Goal: Information Seeking & Learning: Check status

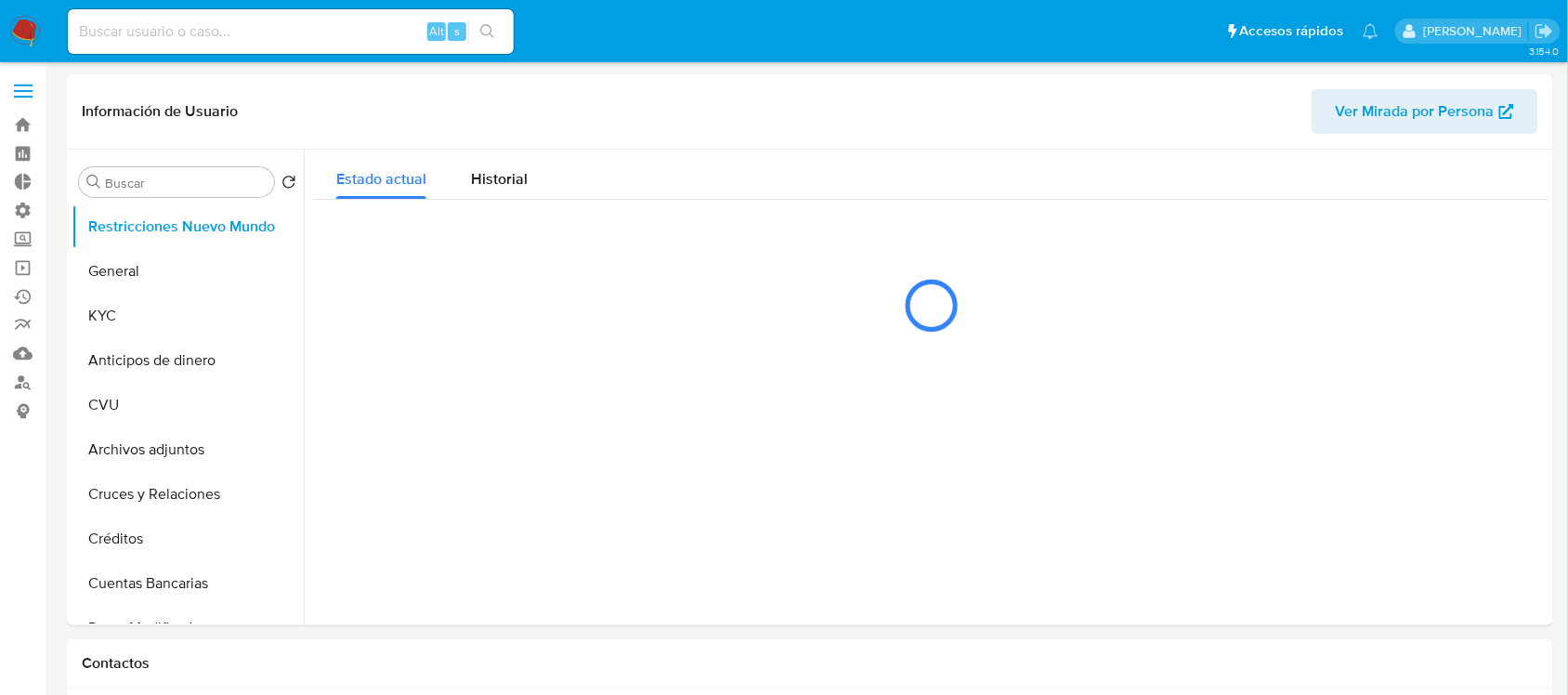
select select "10"
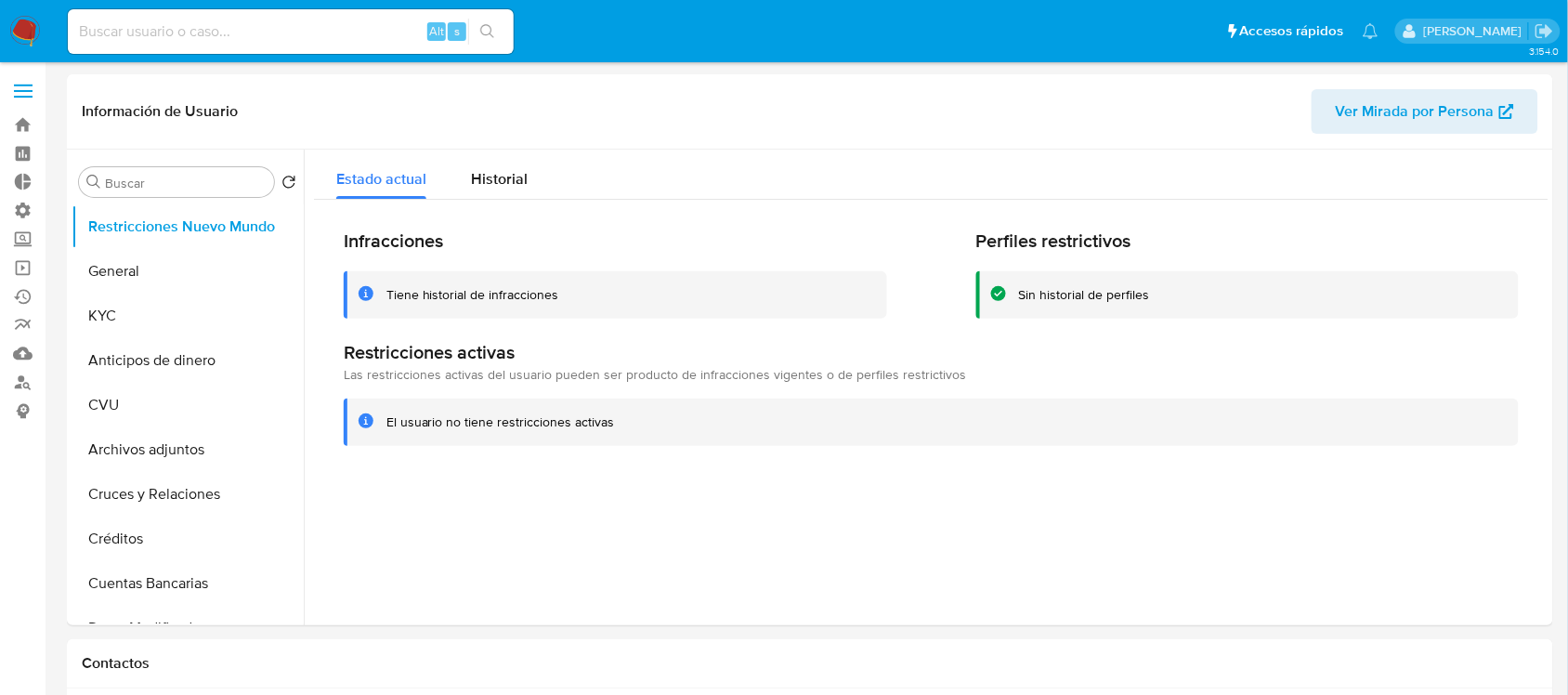
click at [184, 29] on input at bounding box center [291, 31] width 446 height 24
paste input "294571874"
type input "294571874"
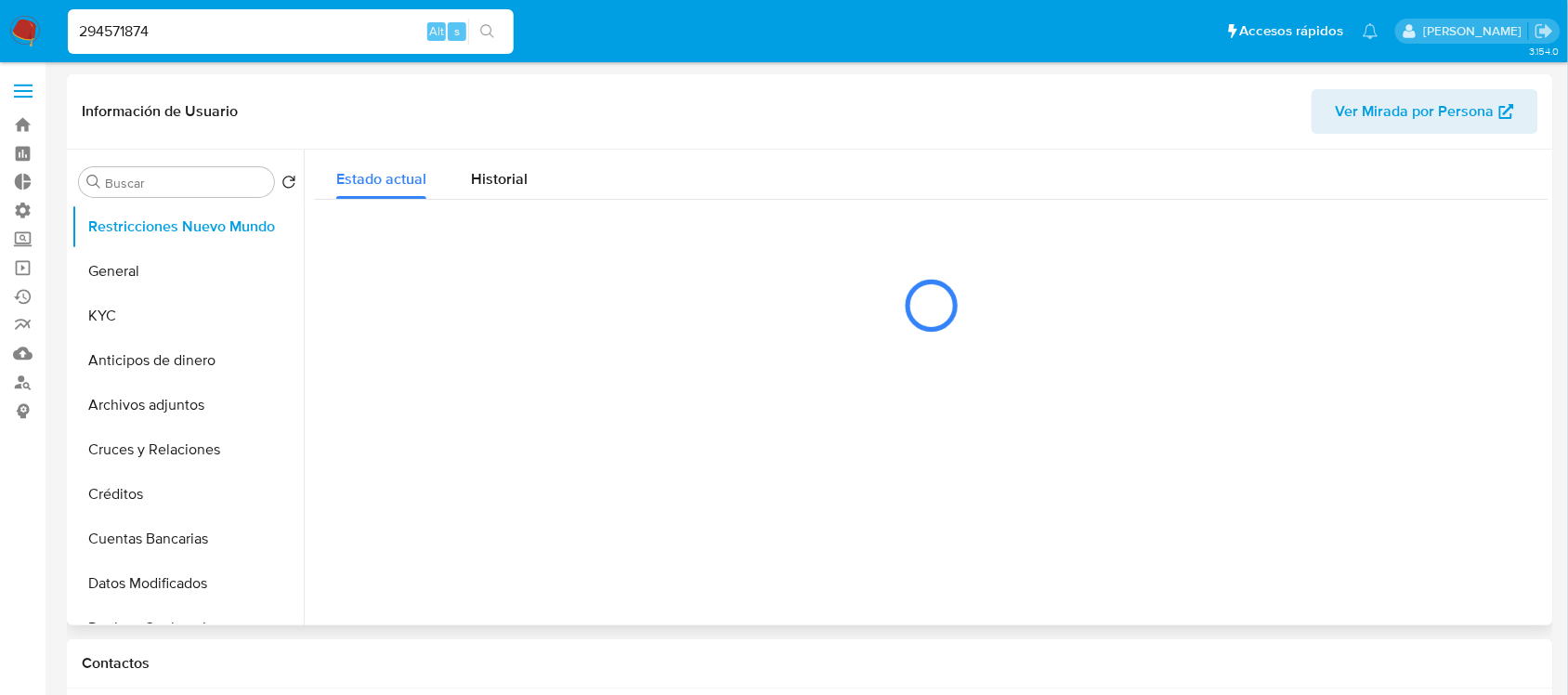
select select "10"
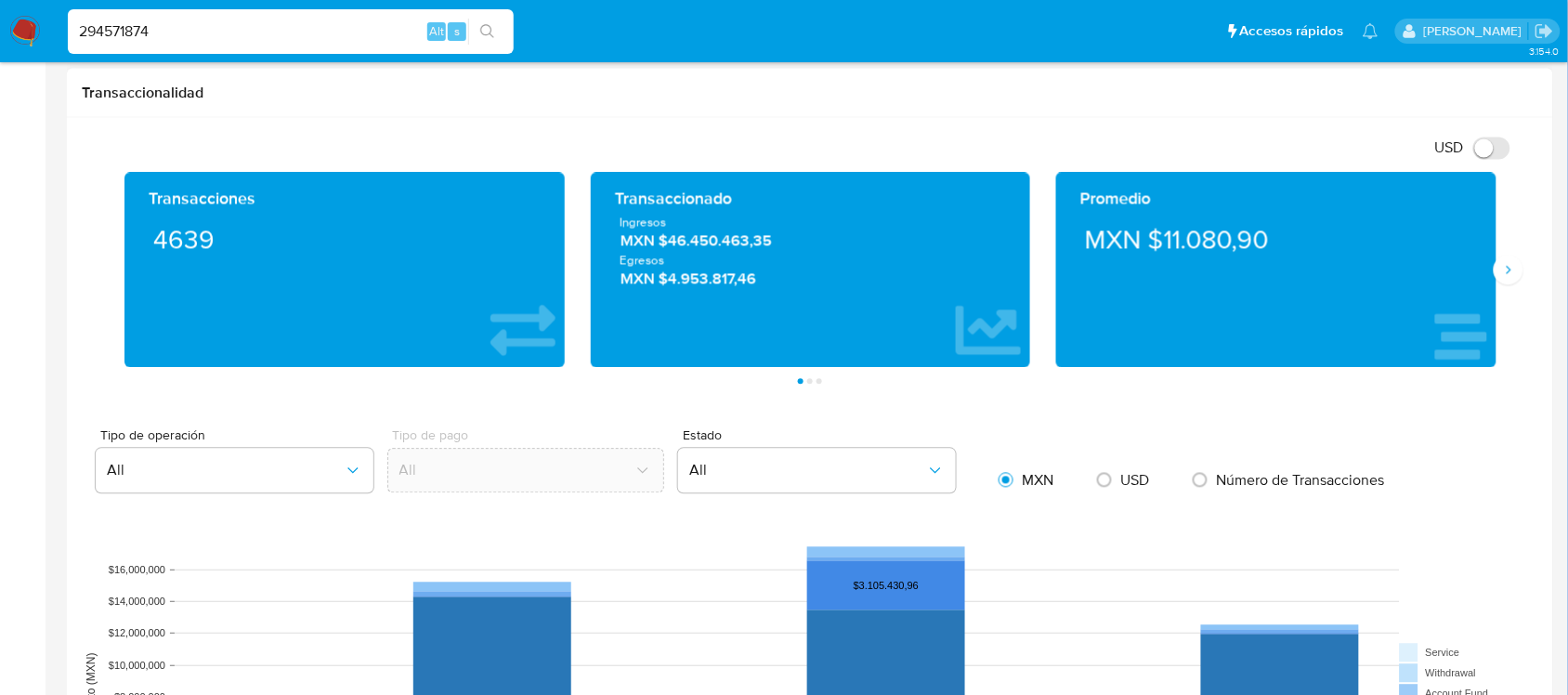
scroll to position [1045, 0]
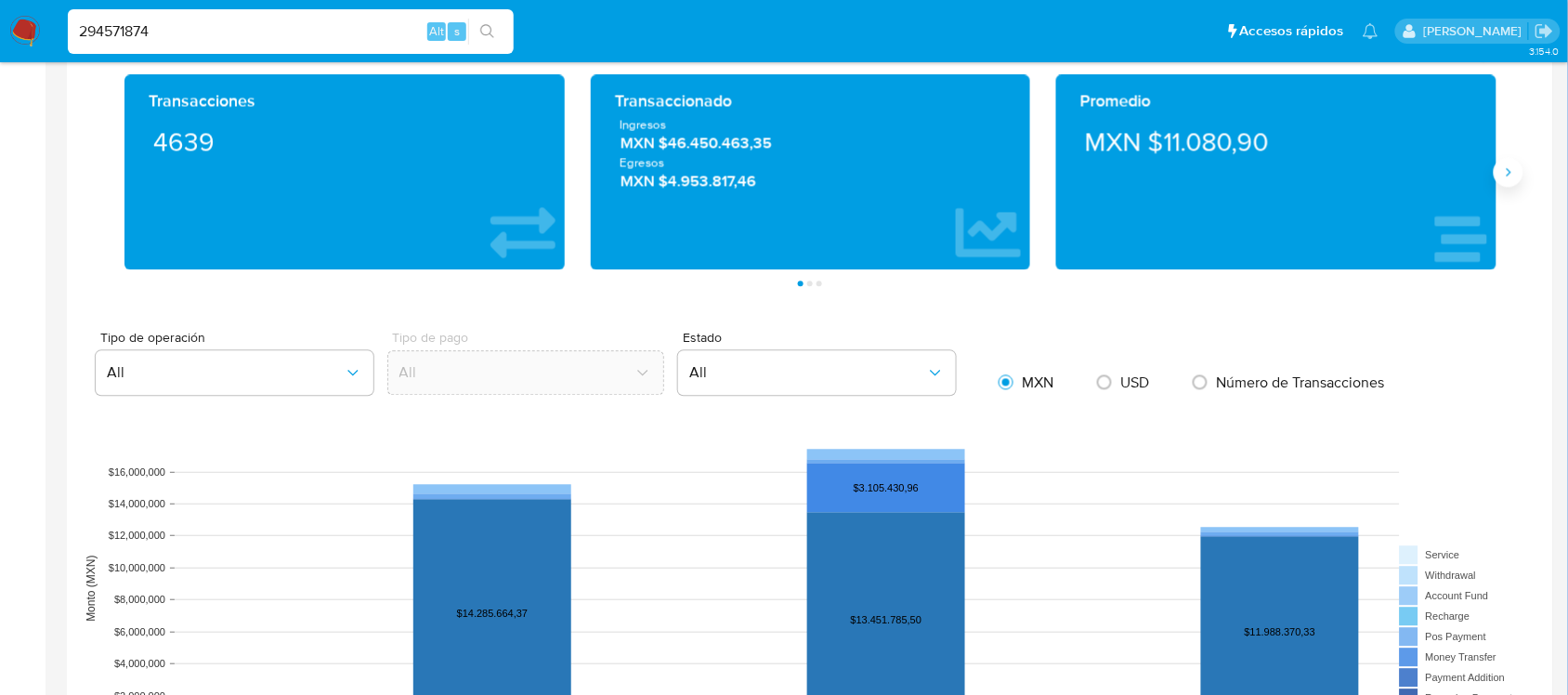
click at [1521, 168] on button "Siguiente" at bounding box center [1509, 173] width 30 height 30
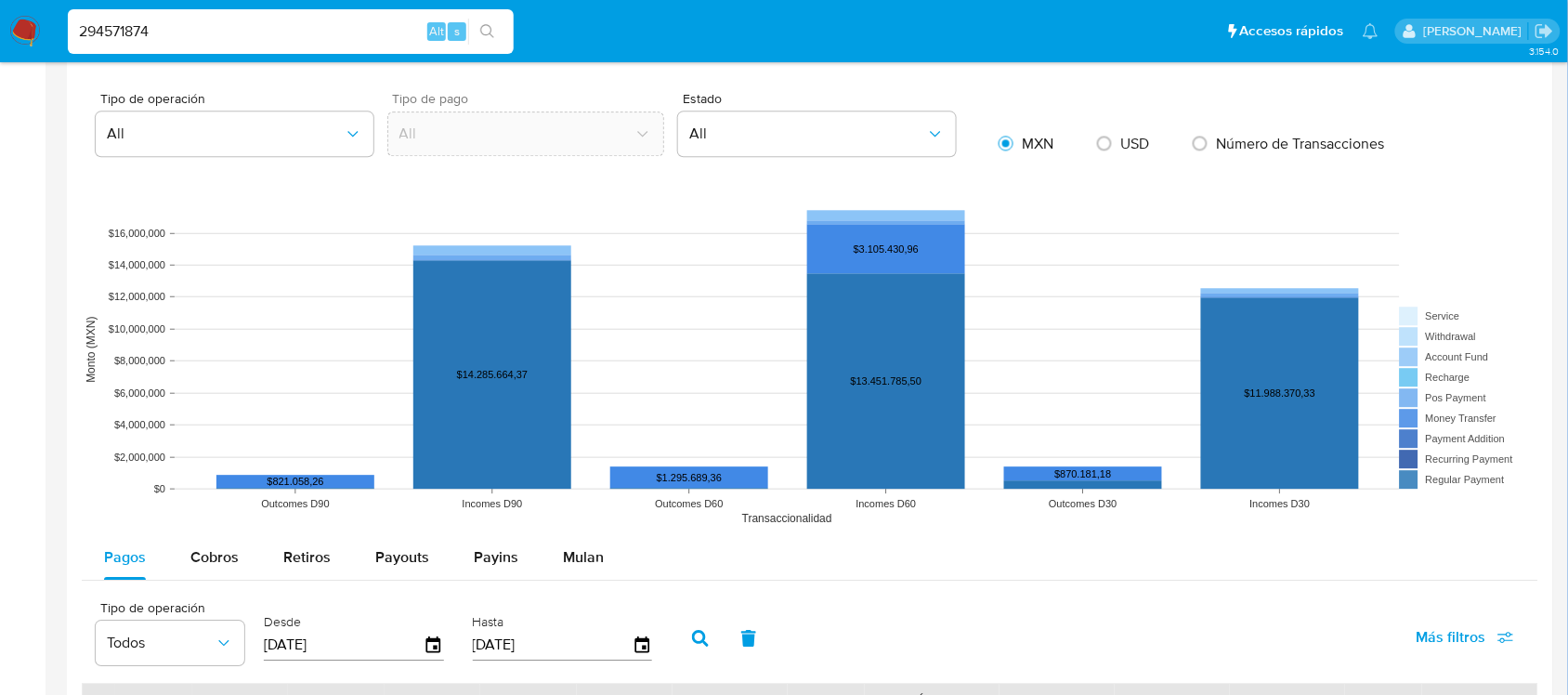
scroll to position [1510, 0]
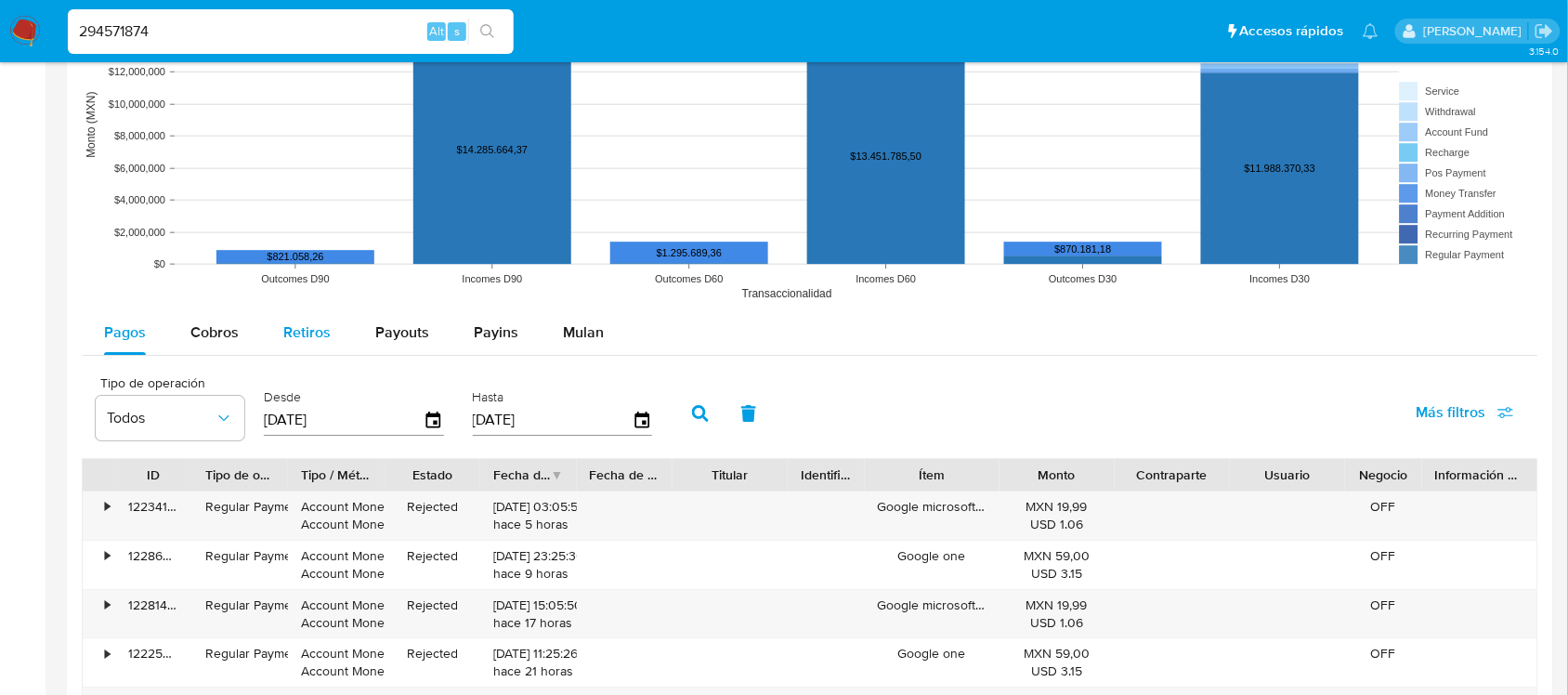
click at [328, 341] on button "Retiros" at bounding box center [307, 332] width 92 height 45
select select "10"
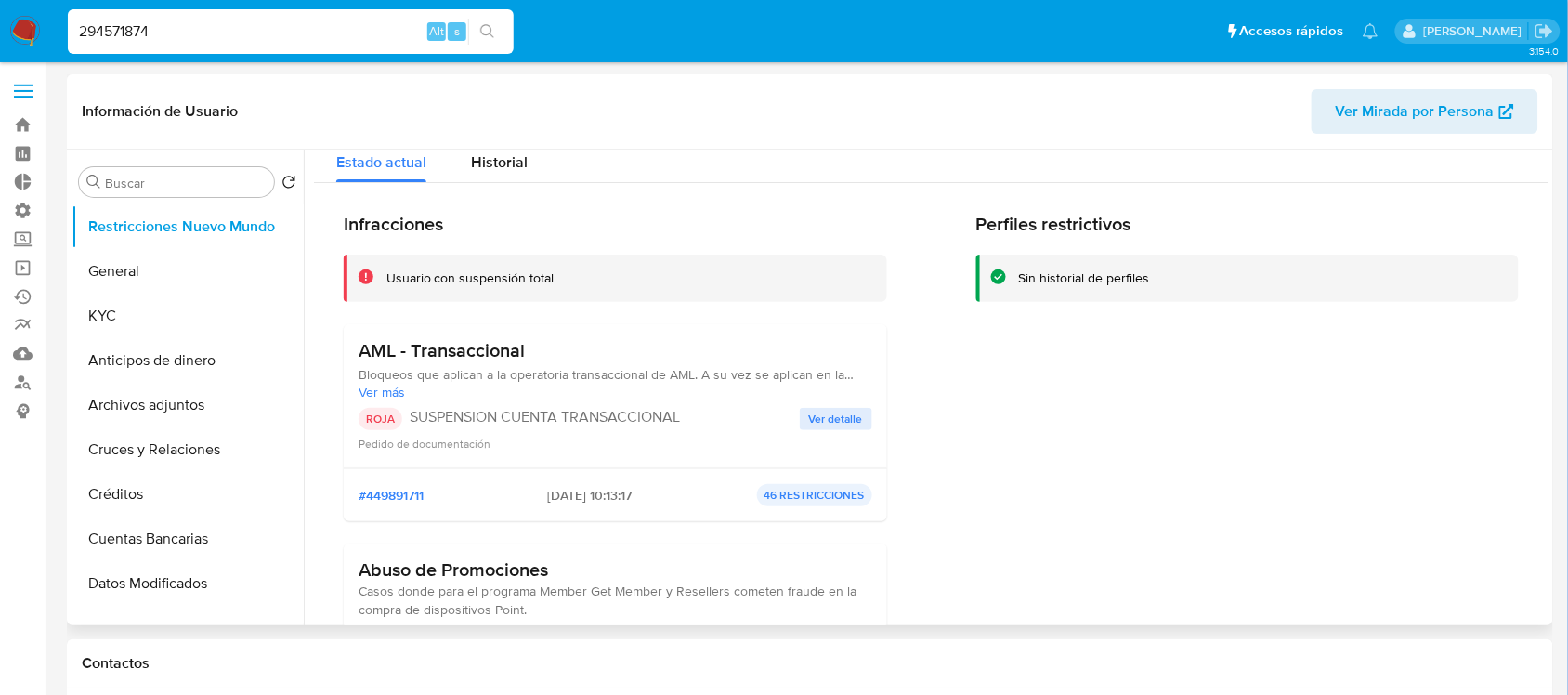
scroll to position [0, 0]
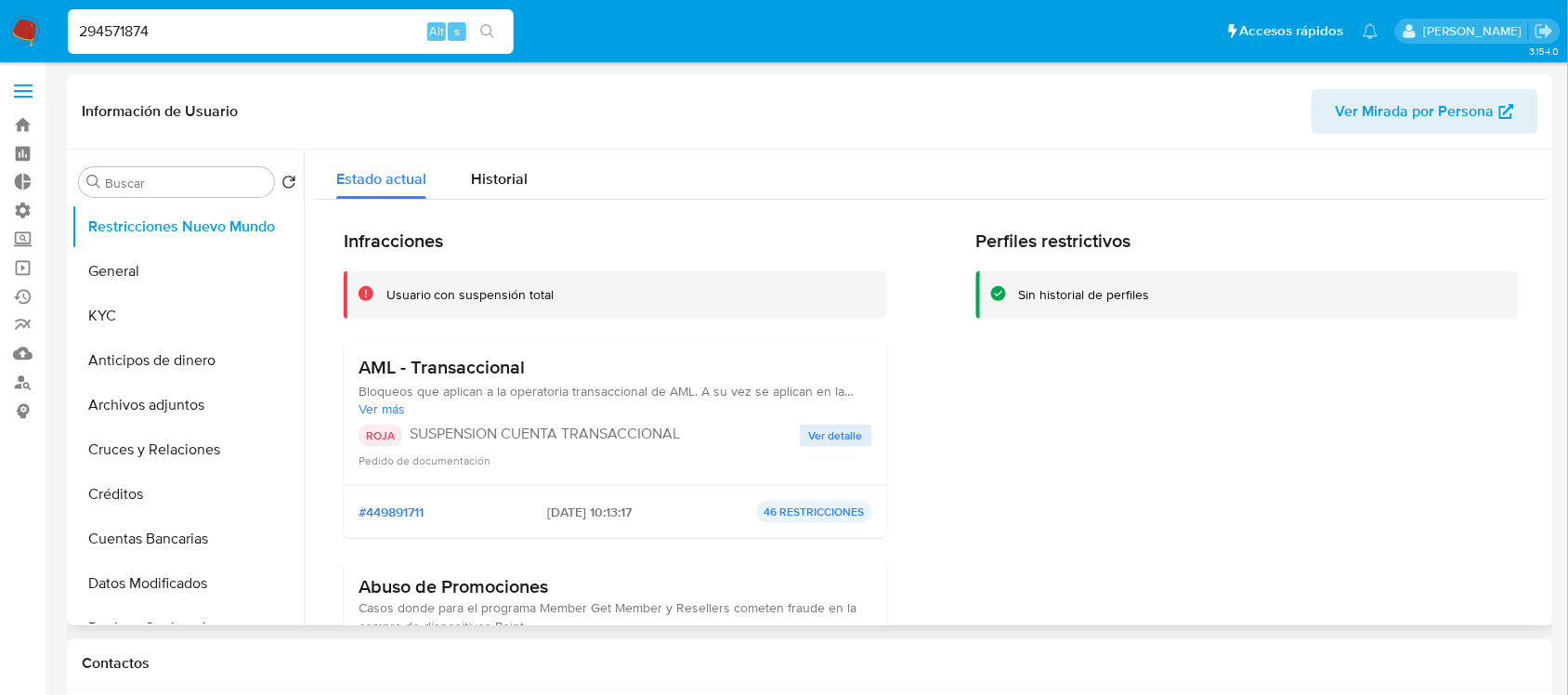
click at [1108, 435] on div "Perfiles restrictivos Sin historial de perfiles" at bounding box center [1248, 500] width 544 height 542
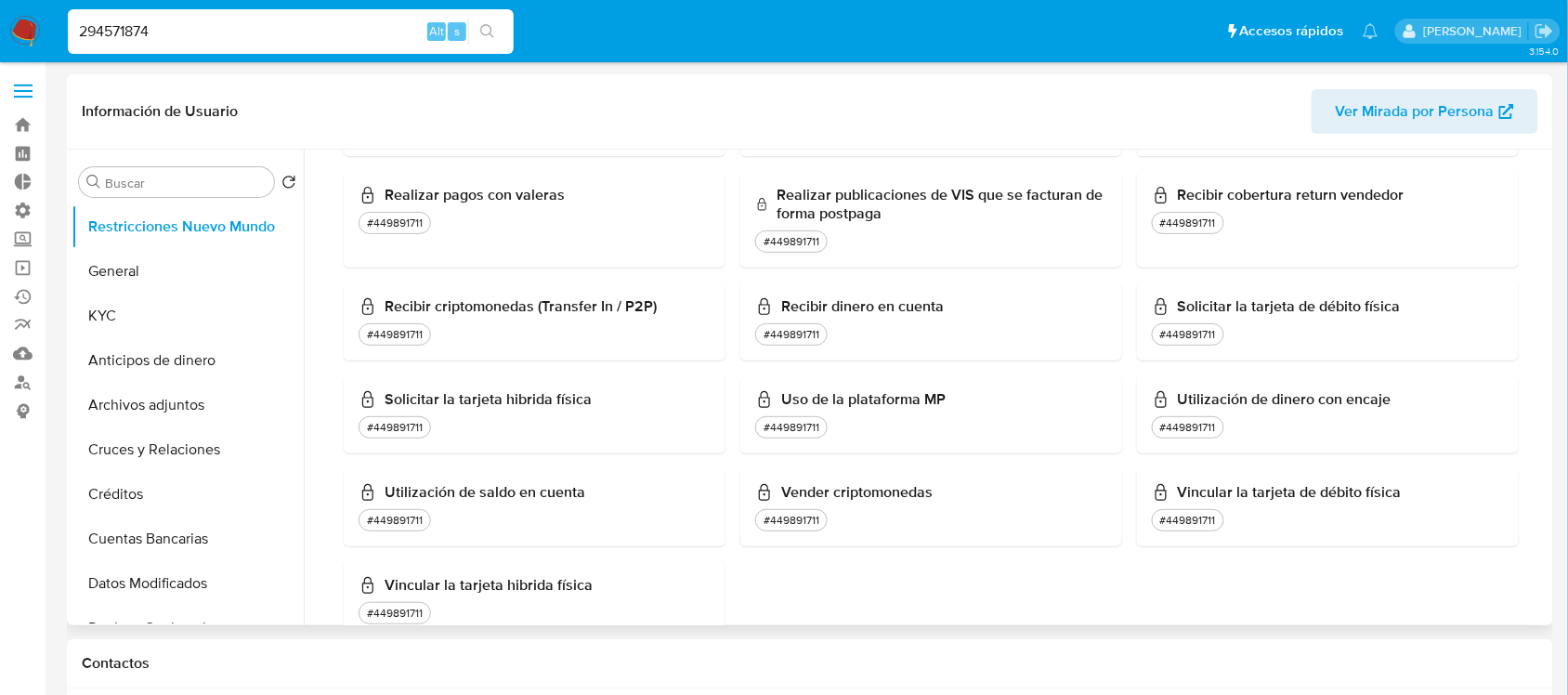
scroll to position [1742, 0]
drag, startPoint x: 1279, startPoint y: 195, endPoint x: 1447, endPoint y: 197, distance: 168.0
click at [1447, 197] on h3 "Recibir cobertura return vendedor" at bounding box center [1327, 192] width 352 height 19
click at [1310, 229] on div "#449891711" at bounding box center [1327, 219] width 352 height 22
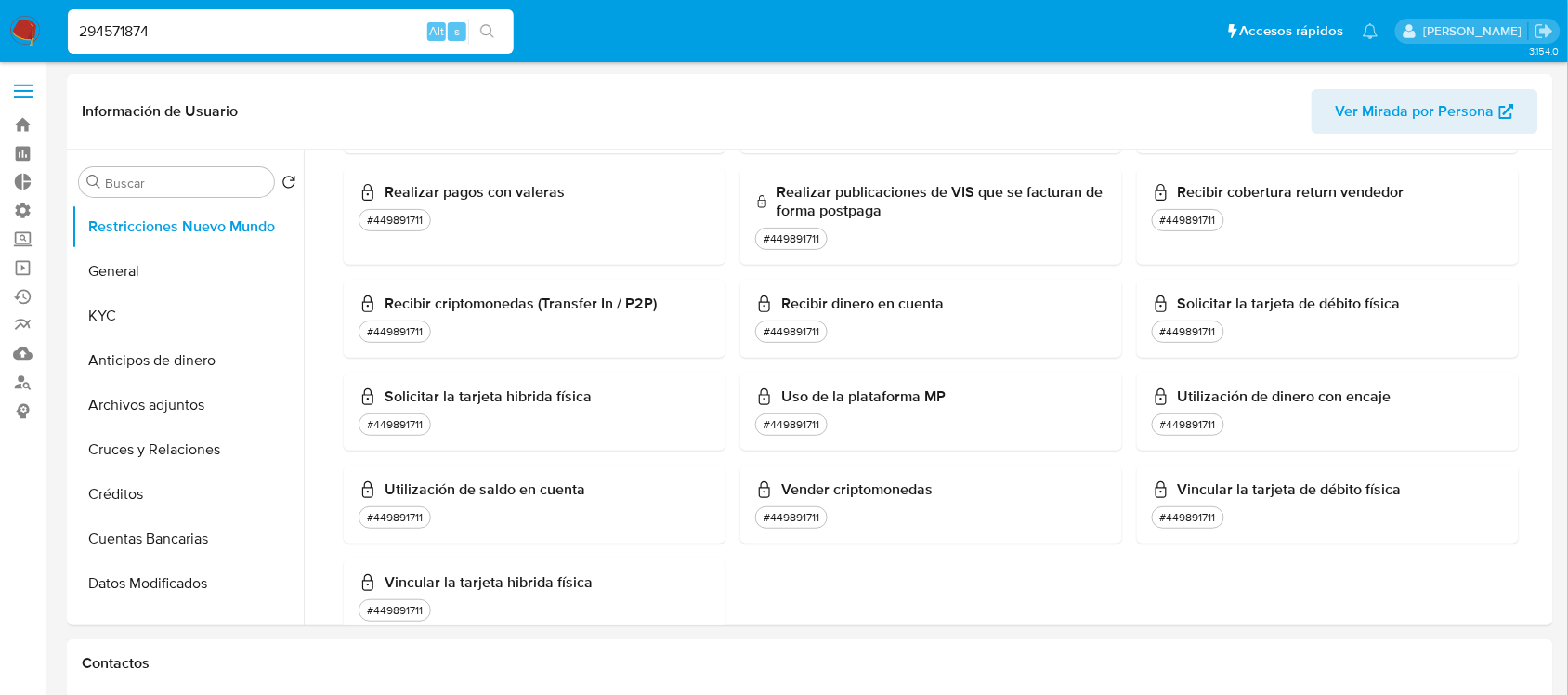
click at [248, 26] on input "294571874" at bounding box center [291, 31] width 446 height 24
paste input "1004256281"
type input "1004256281"
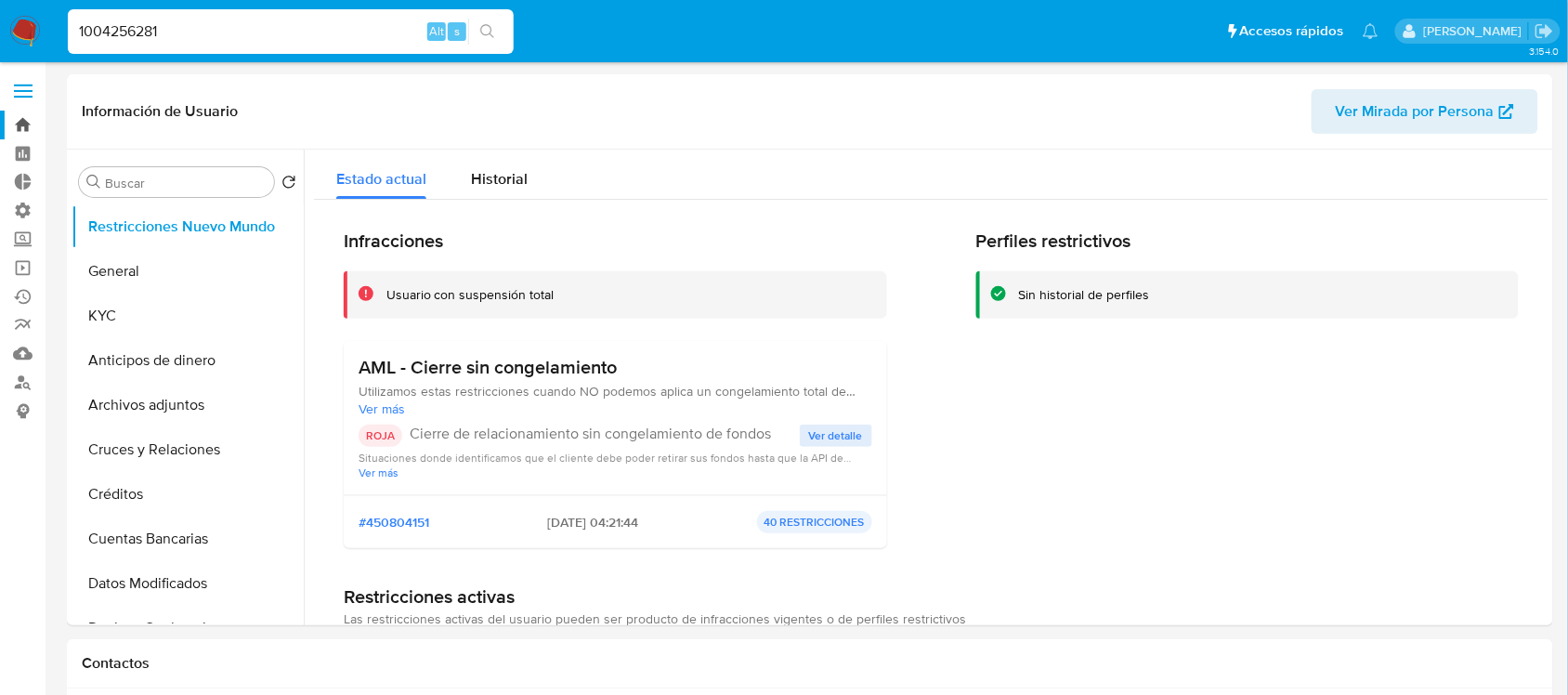
select select "10"
click at [826, 439] on span "Ver detalle" at bounding box center [835, 436] width 54 height 19
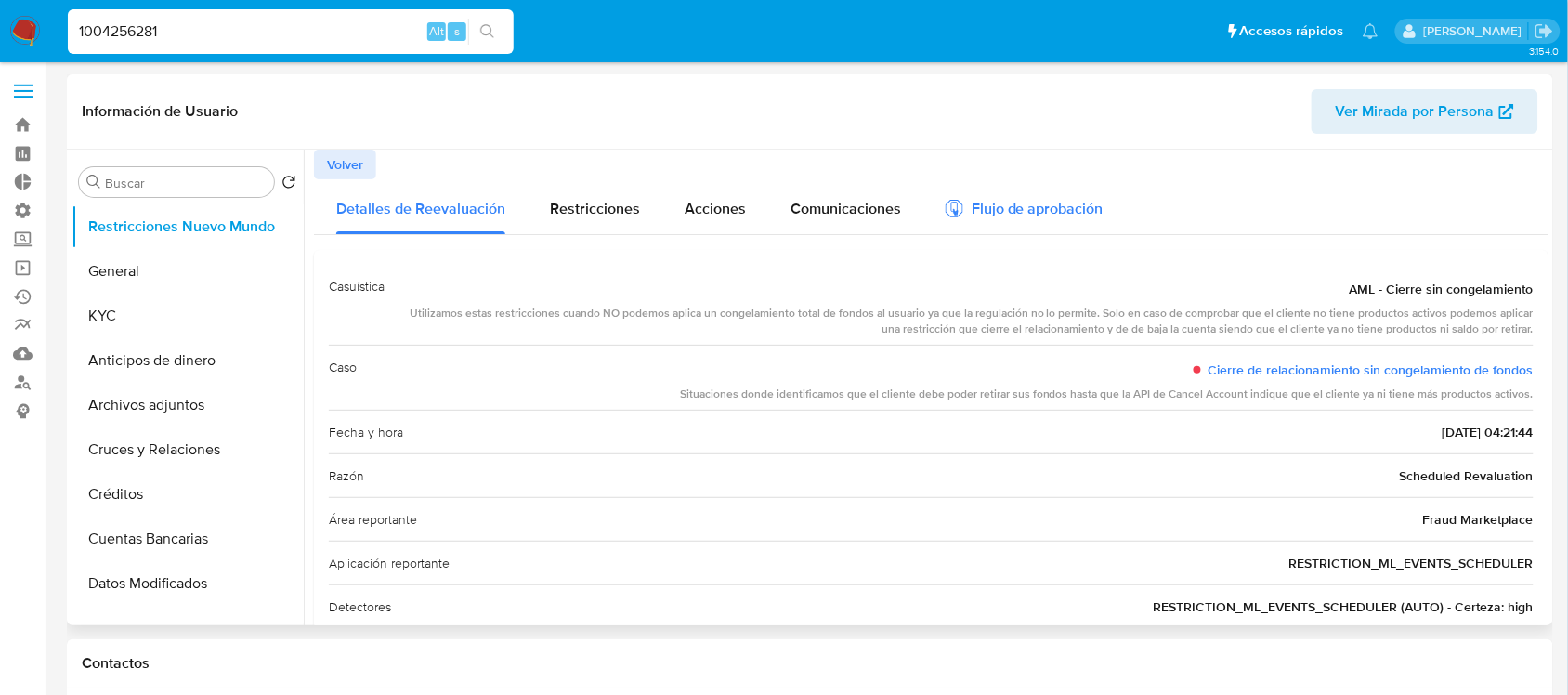
click at [1020, 210] on div "Flujo de aprobación" at bounding box center [1024, 212] width 158 height 20
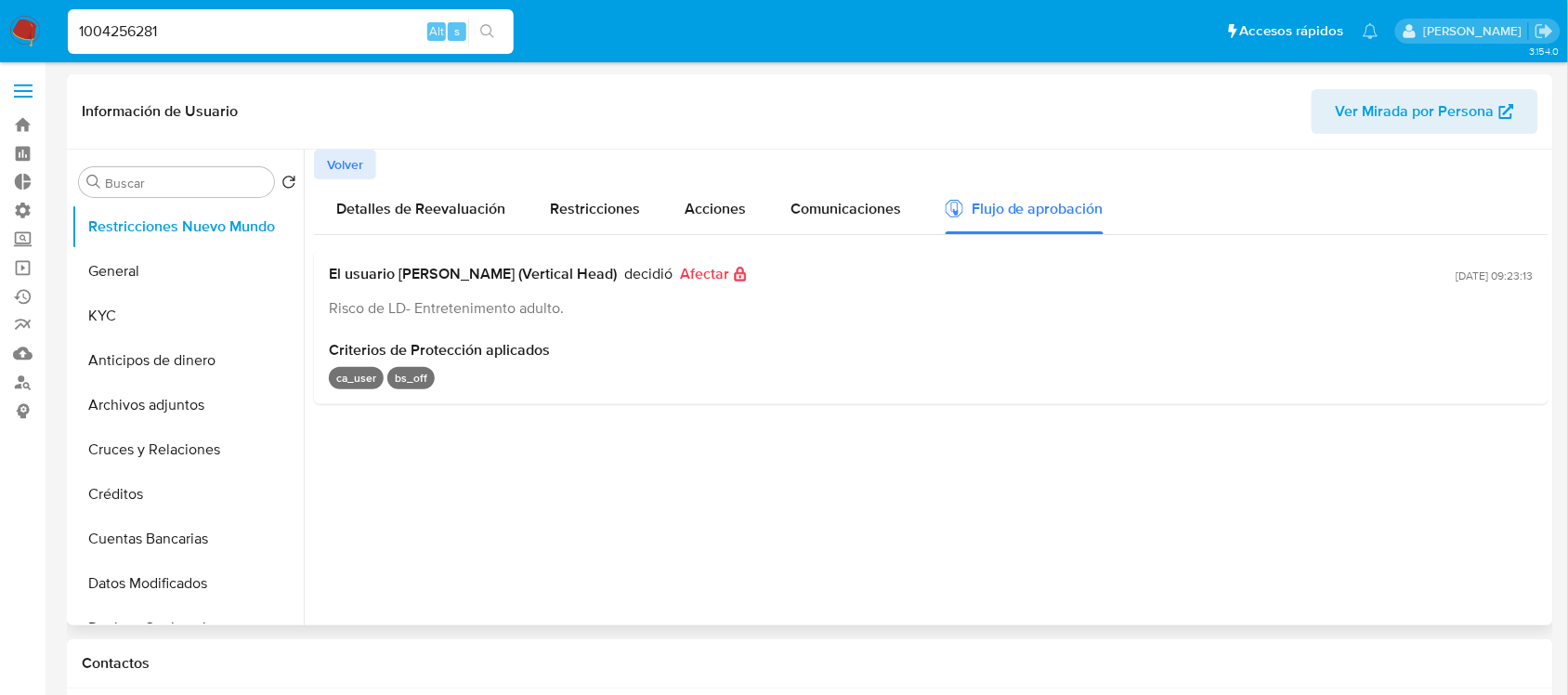
click at [907, 474] on div at bounding box center [926, 387] width 1244 height 476
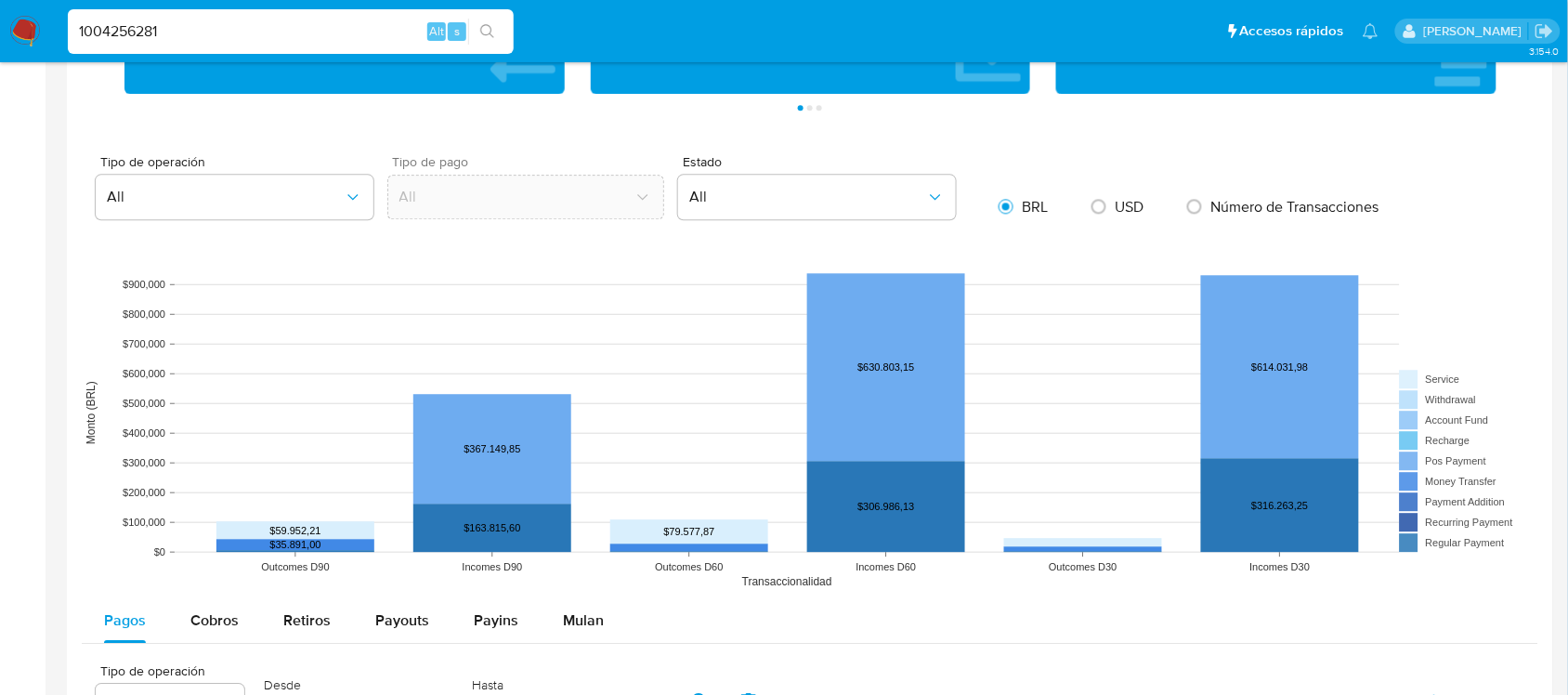
scroll to position [1510, 0]
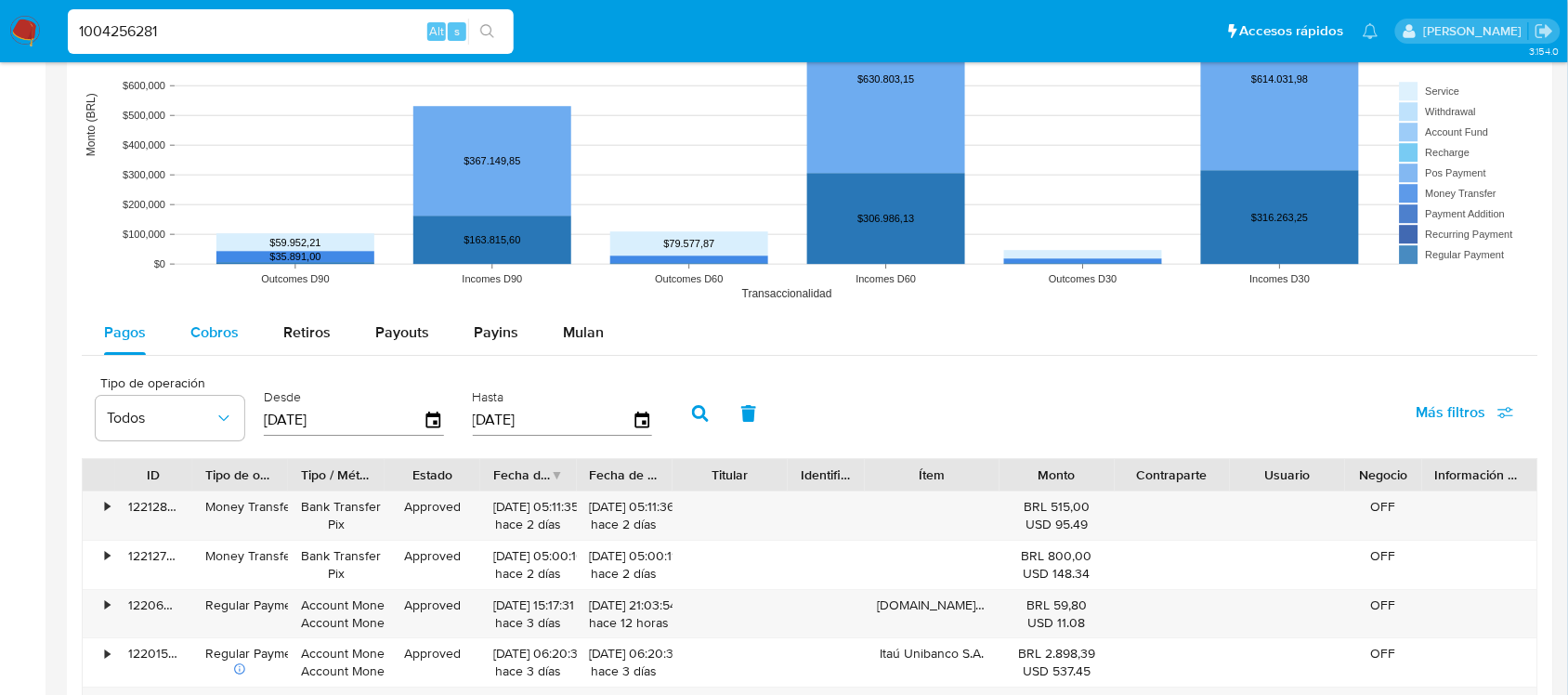
click at [234, 330] on span "Cobros" at bounding box center [214, 332] width 49 height 21
select select "10"
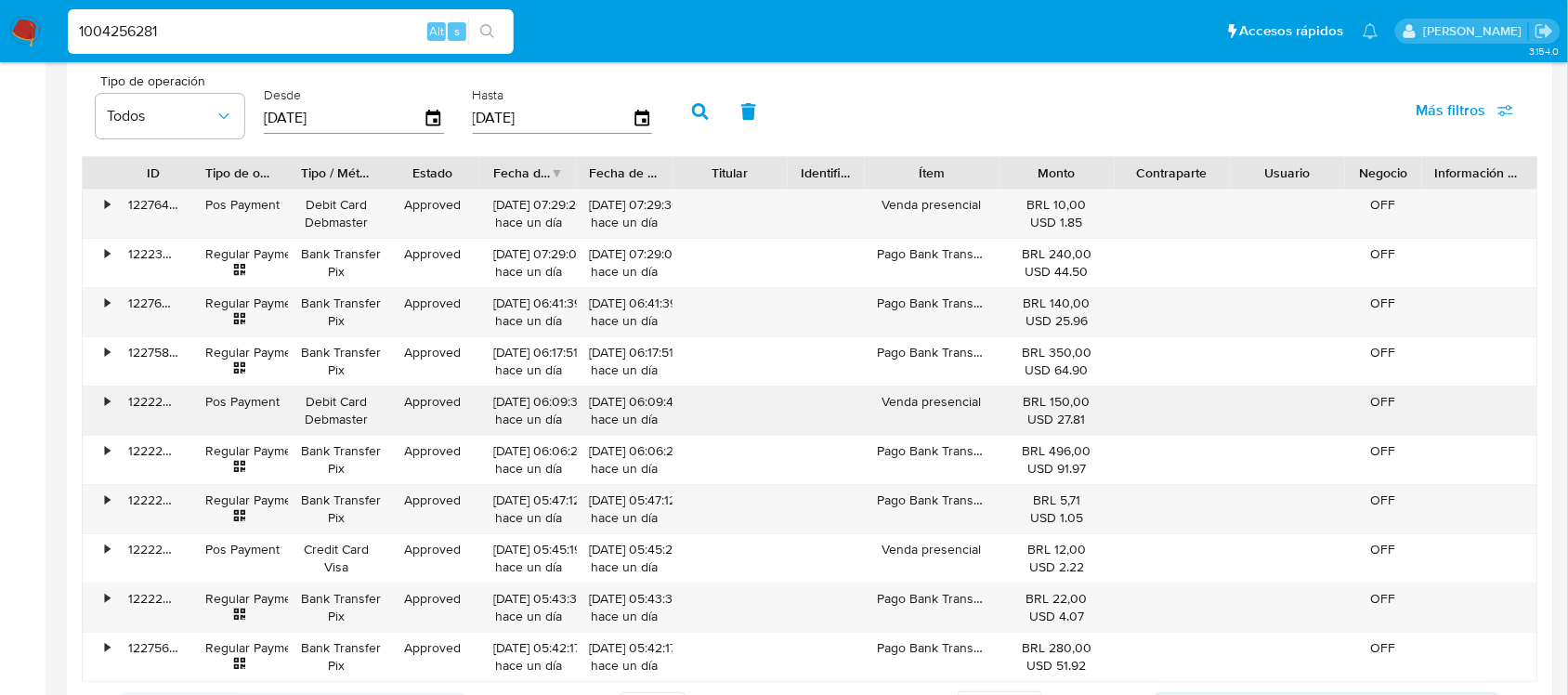
scroll to position [1686, 0]
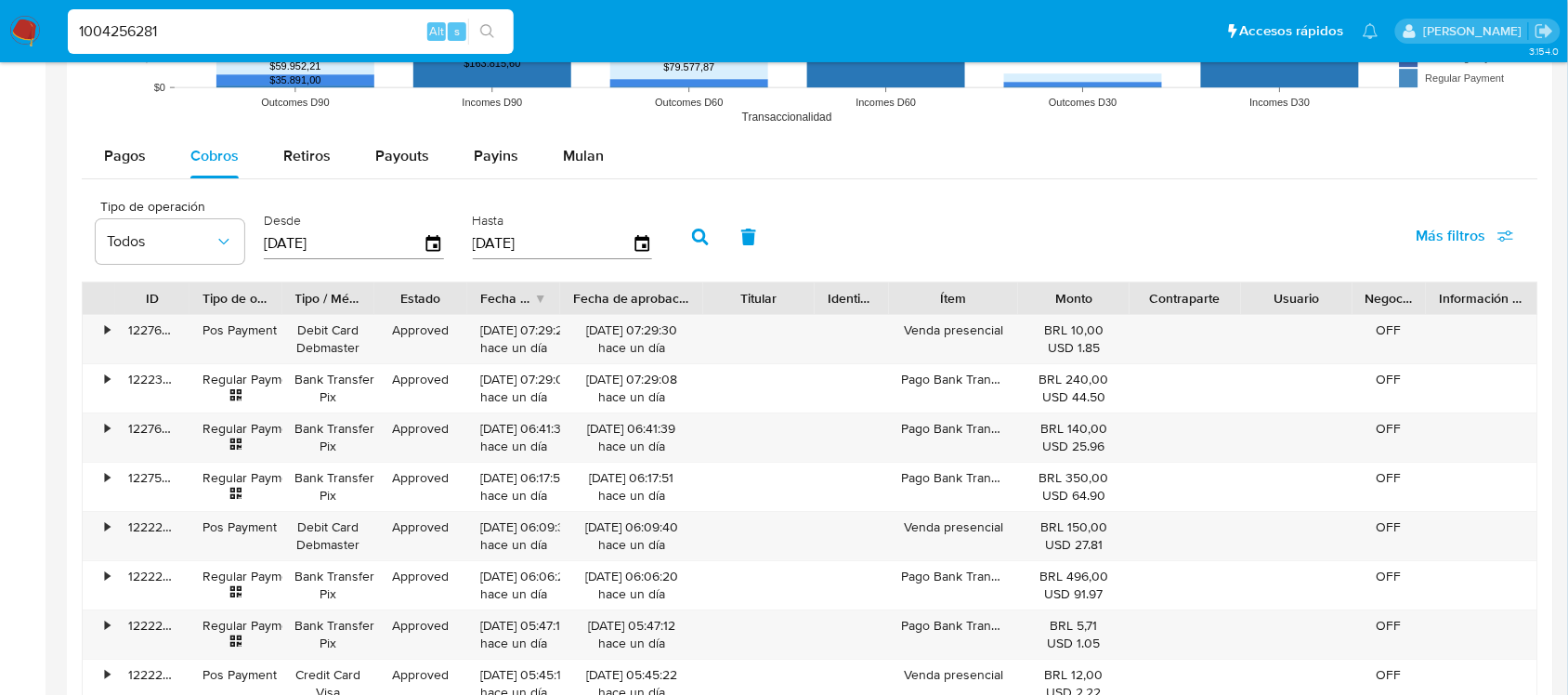
drag, startPoint x: 670, startPoint y: 307, endPoint x: 718, endPoint y: 307, distance: 48.0
click at [718, 307] on div at bounding box center [703, 298] width 33 height 31
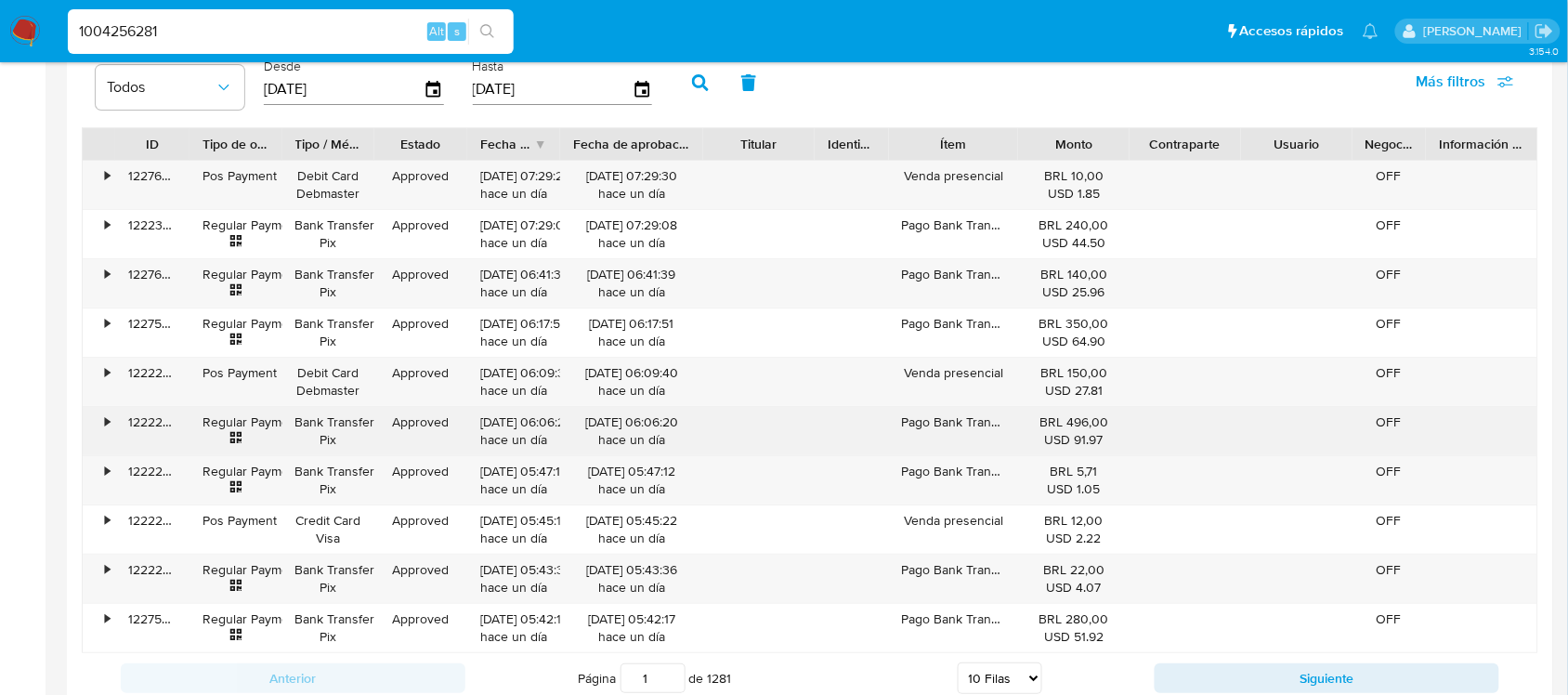
scroll to position [1802, 0]
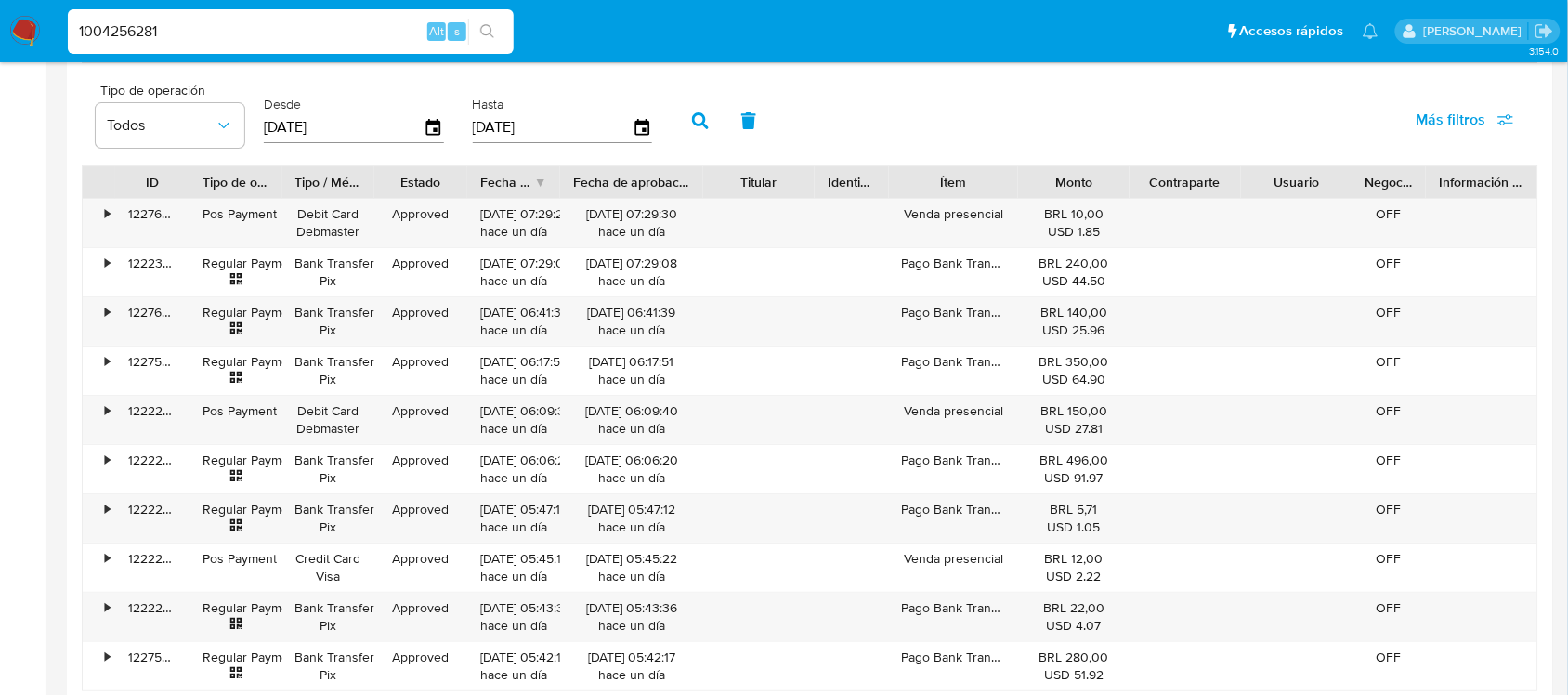
click at [674, 189] on div "Fecha de aprobación" at bounding box center [631, 181] width 117 height 19
click at [542, 188] on div "Fecha de creación" at bounding box center [514, 182] width 93 height 31
click at [535, 183] on div "Fecha de creación" at bounding box center [514, 182] width 93 height 31
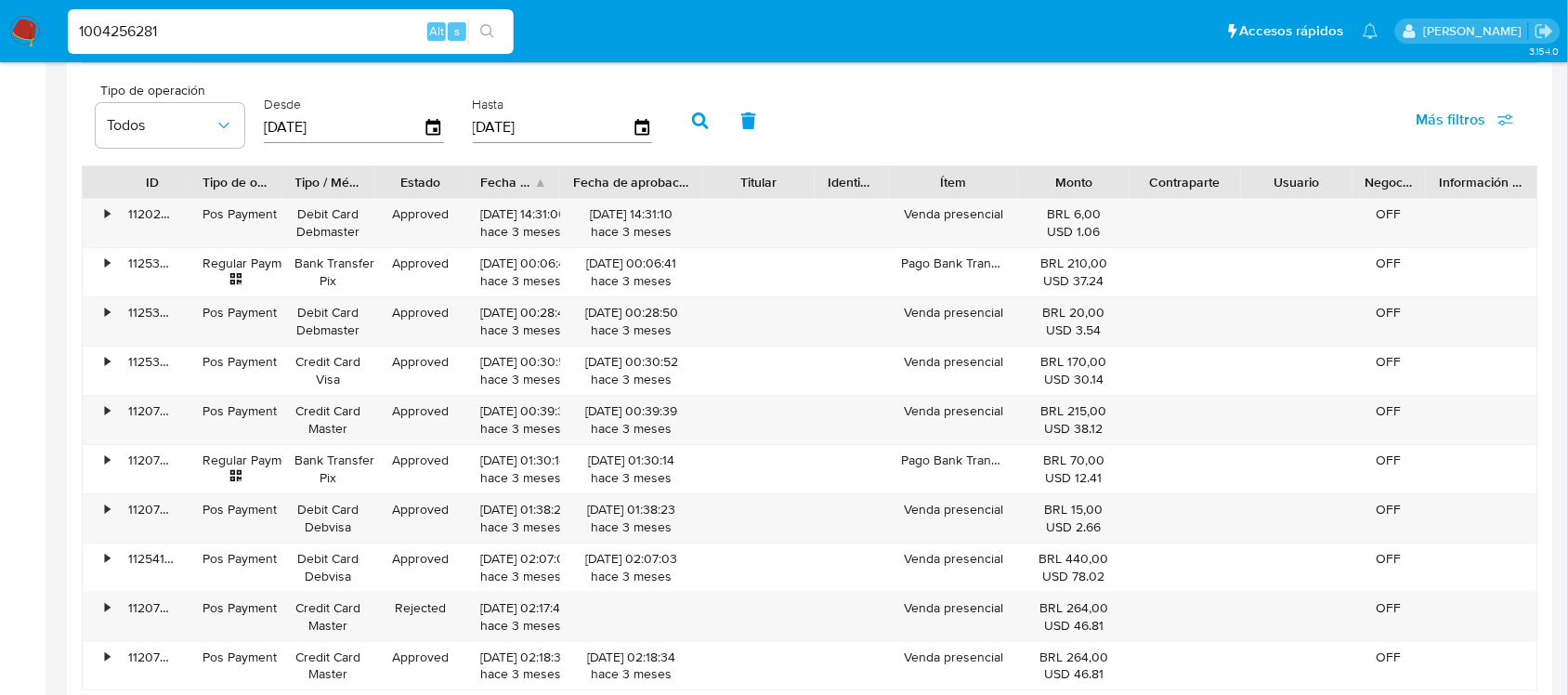
click at [535, 183] on div "Fecha de creación" at bounding box center [514, 182] width 93 height 31
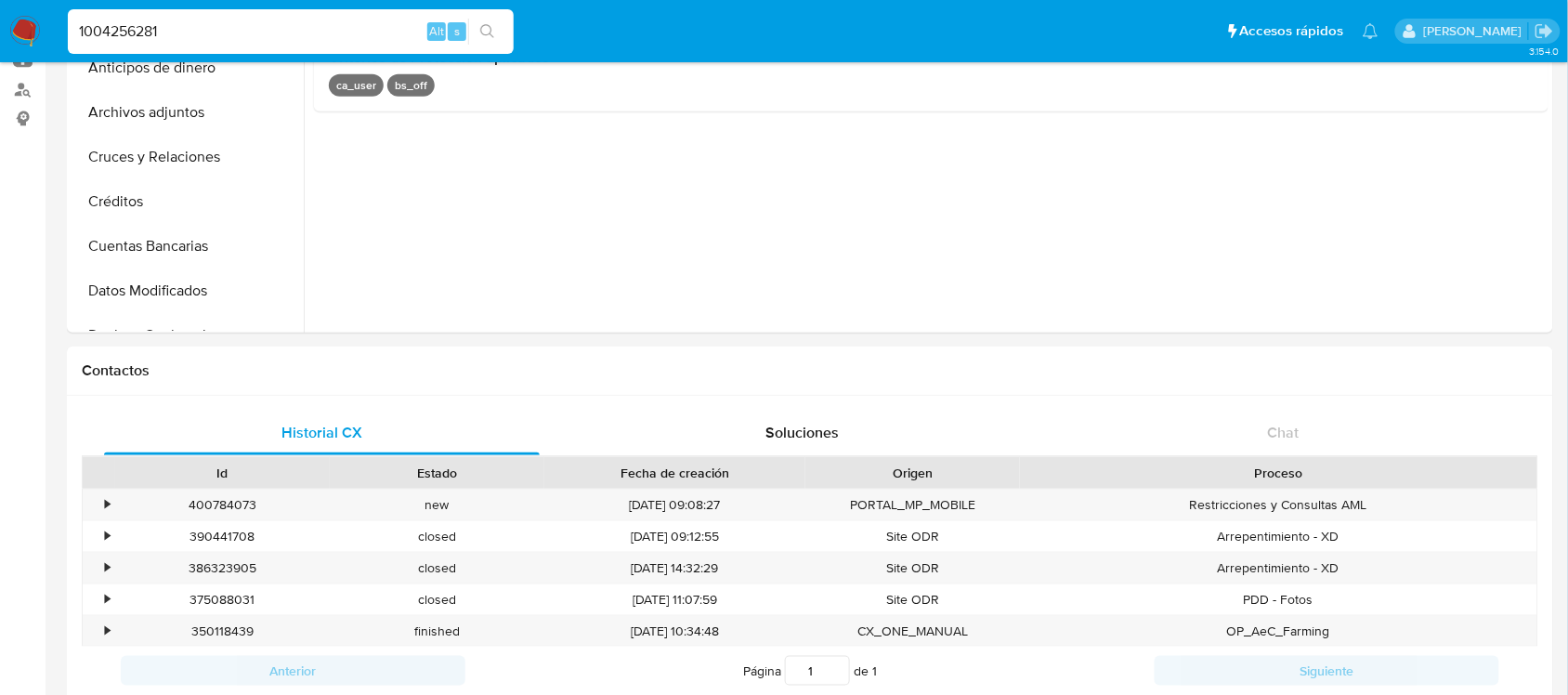
scroll to position [0, 0]
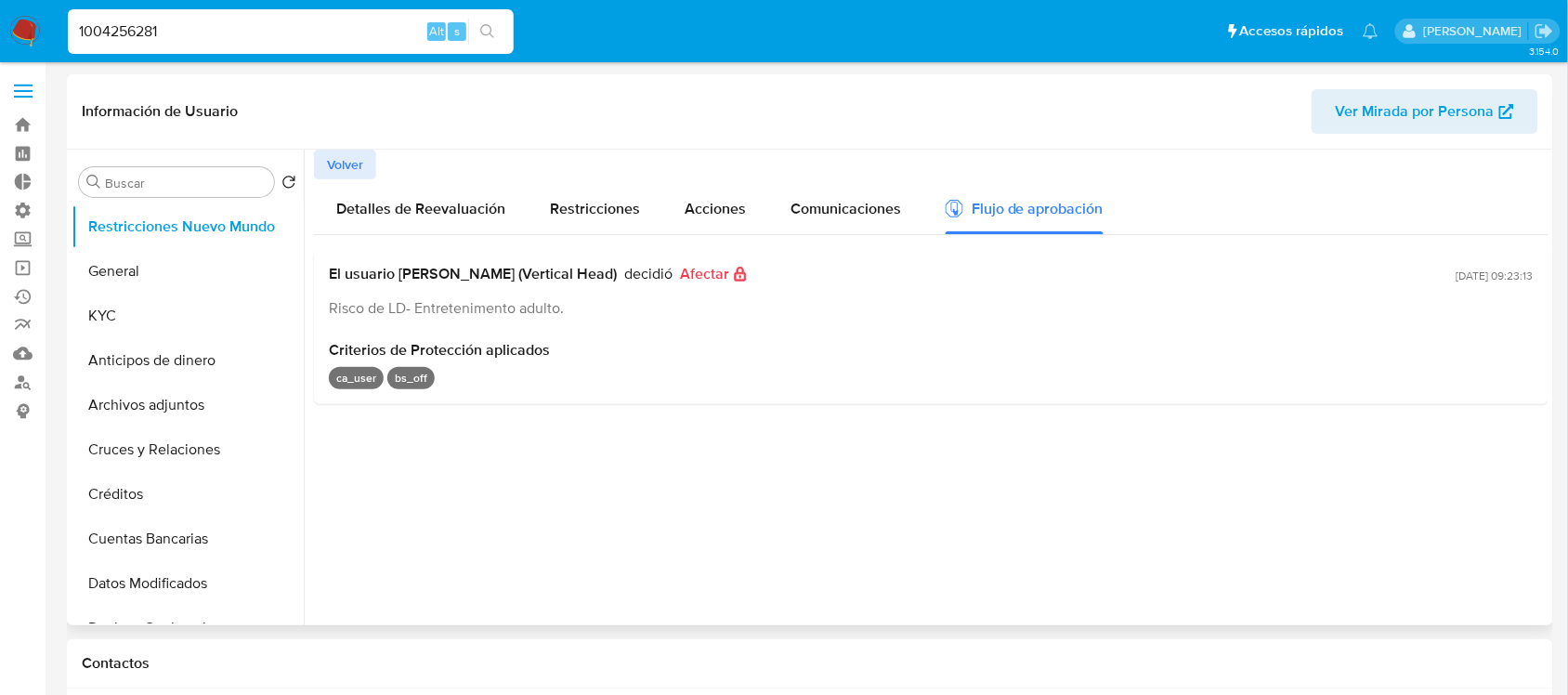
drag, startPoint x: 1423, startPoint y: 280, endPoint x: 1530, endPoint y: 267, distance: 107.8
click at [1530, 267] on div "El usuario [PERSON_NAME] (Vertical Head) decidió Afectar Risco de LD- Entreteni…" at bounding box center [931, 327] width 1235 height 154
drag, startPoint x: 1529, startPoint y: 280, endPoint x: 1405, endPoint y: 295, distance: 124.9
click at [1405, 295] on div "El usuario [PERSON_NAME] (Vertical Head) decidió Afectar Risco de LD- Entreteni…" at bounding box center [931, 327] width 1235 height 154
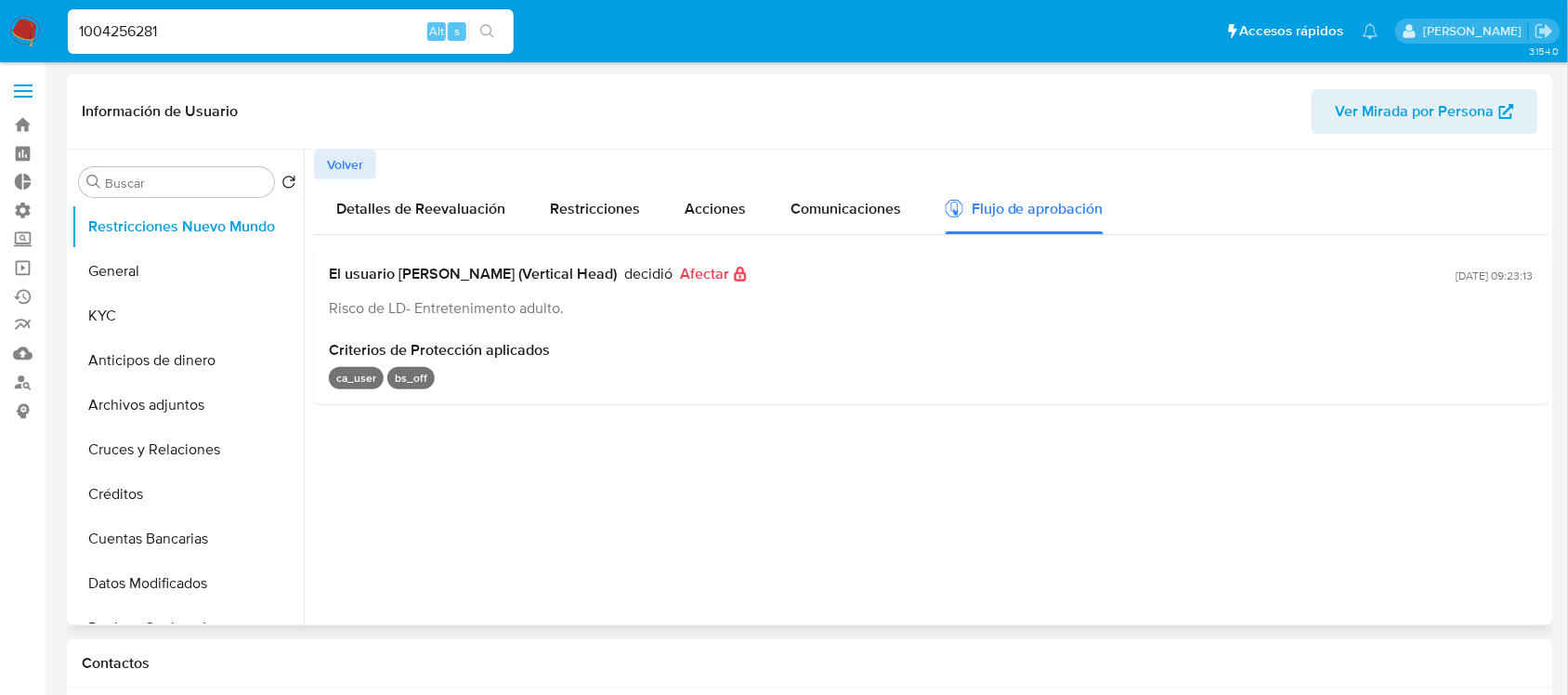
click at [1323, 407] on div at bounding box center [926, 387] width 1244 height 476
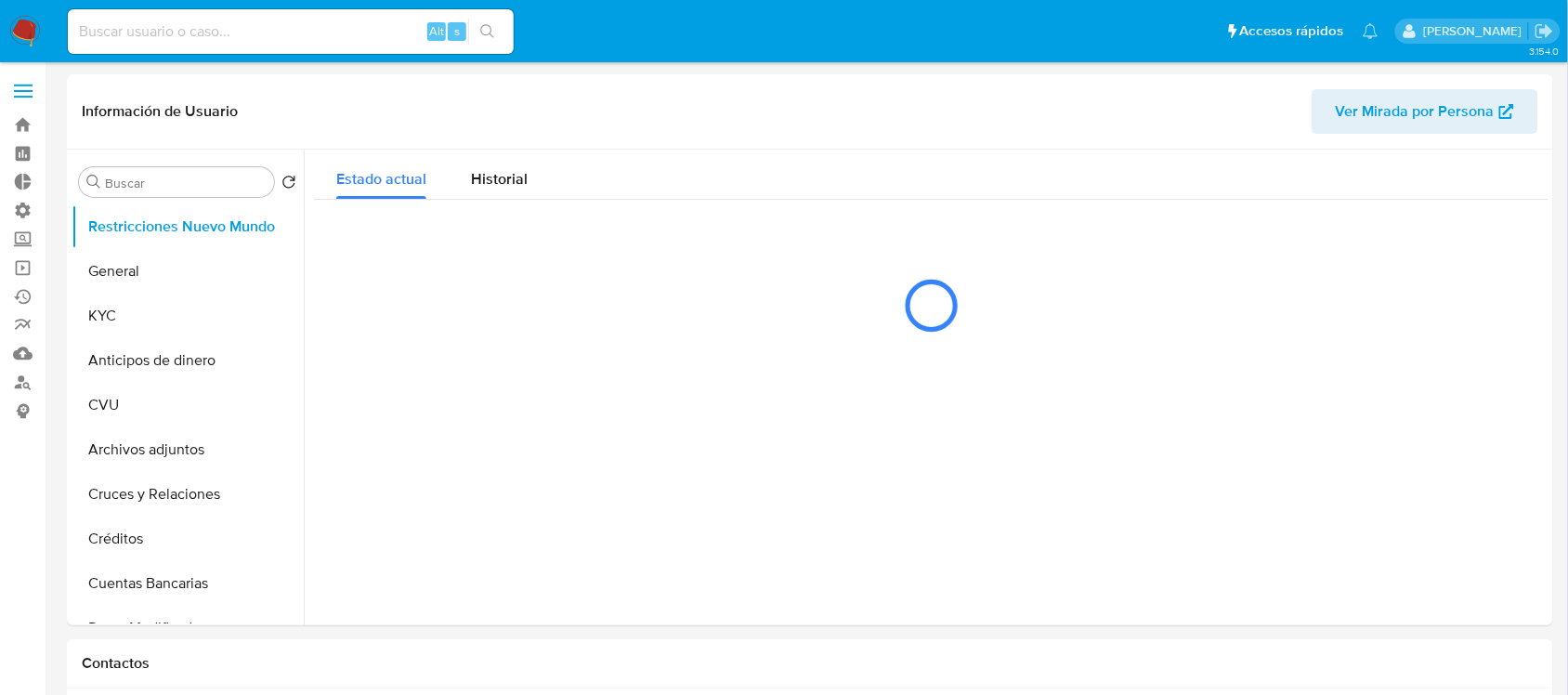
select select "10"
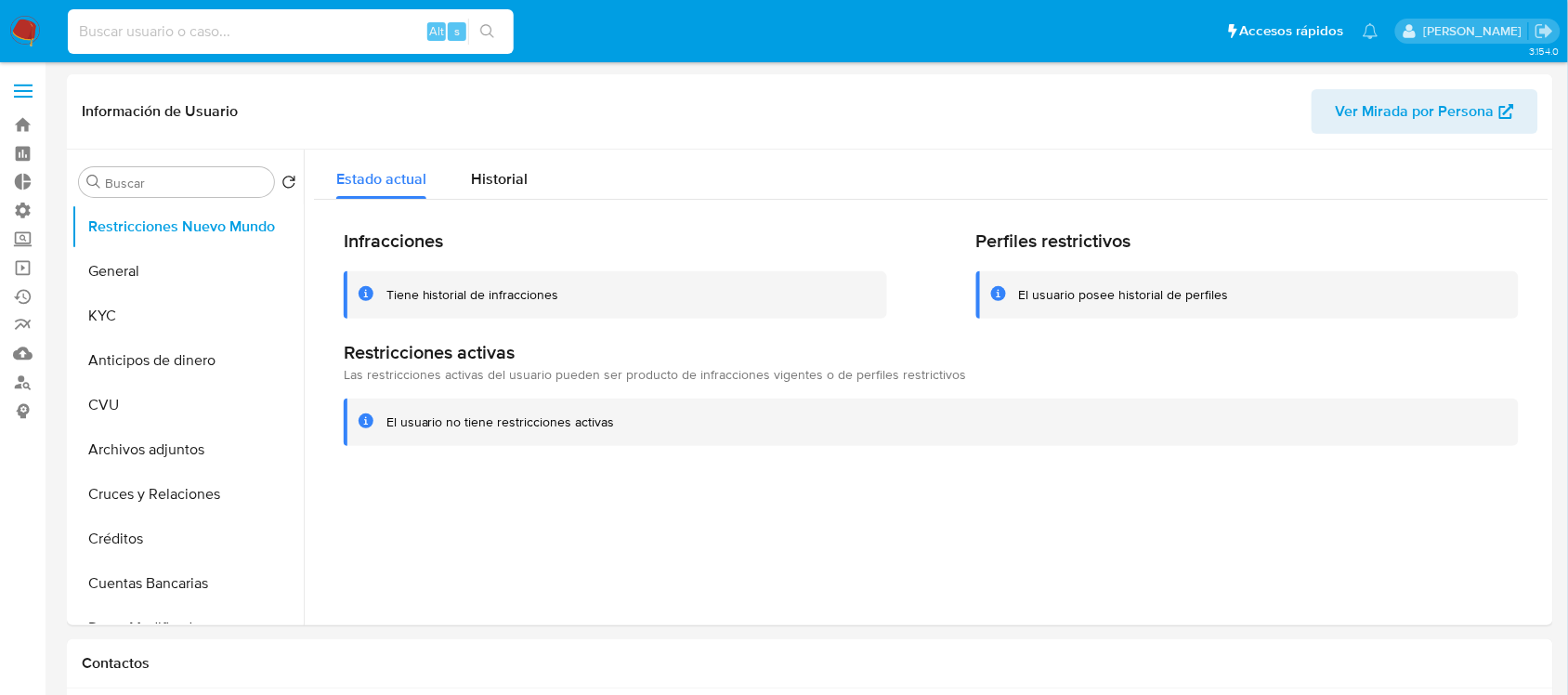
click at [216, 26] on input at bounding box center [291, 31] width 446 height 24
paste input "1307768007"
type input "1307768007"
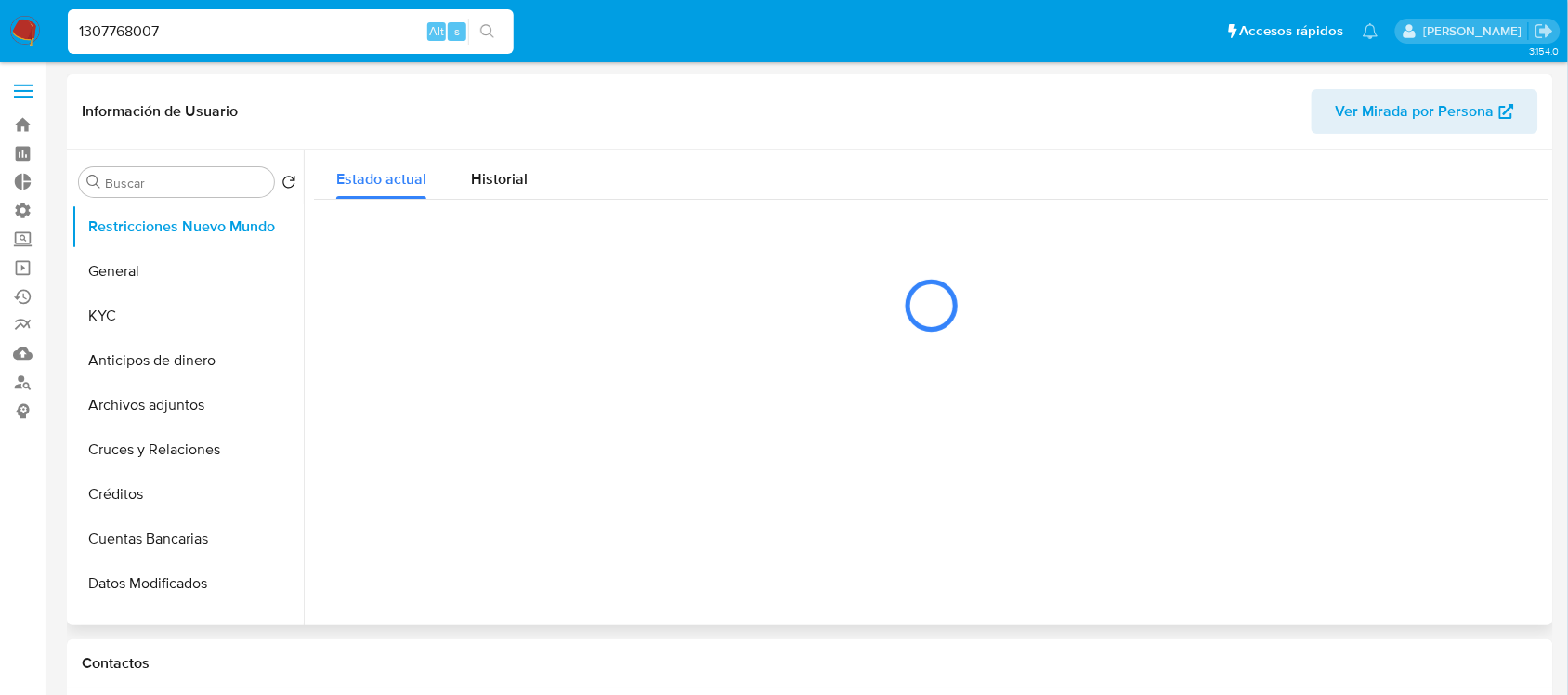
select select "10"
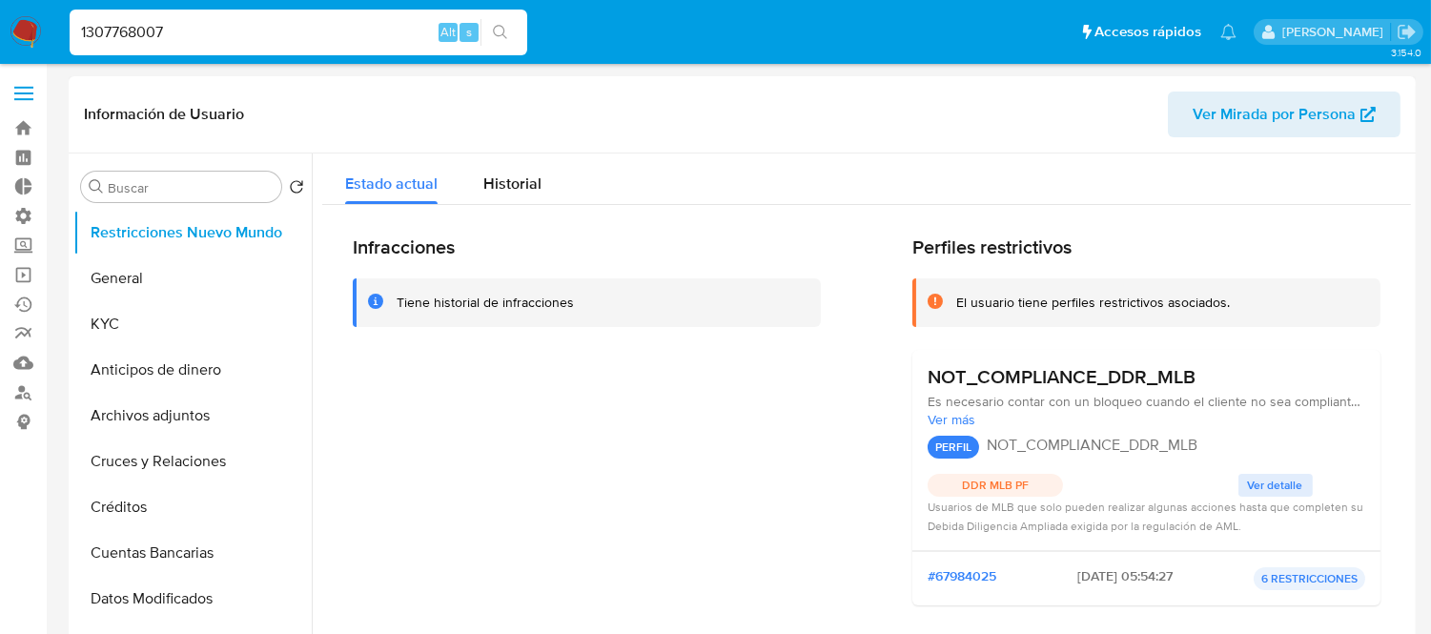
scroll to position [106, 0]
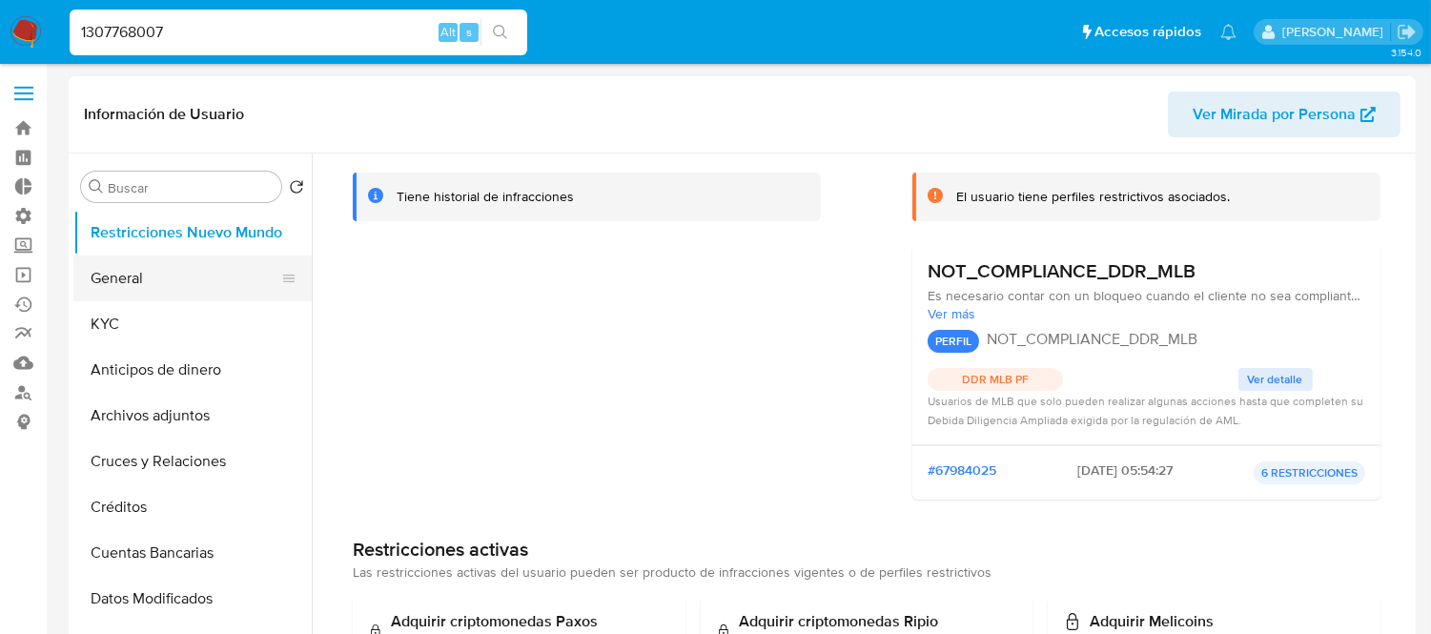
click at [143, 280] on button "General" at bounding box center [184, 278] width 223 height 46
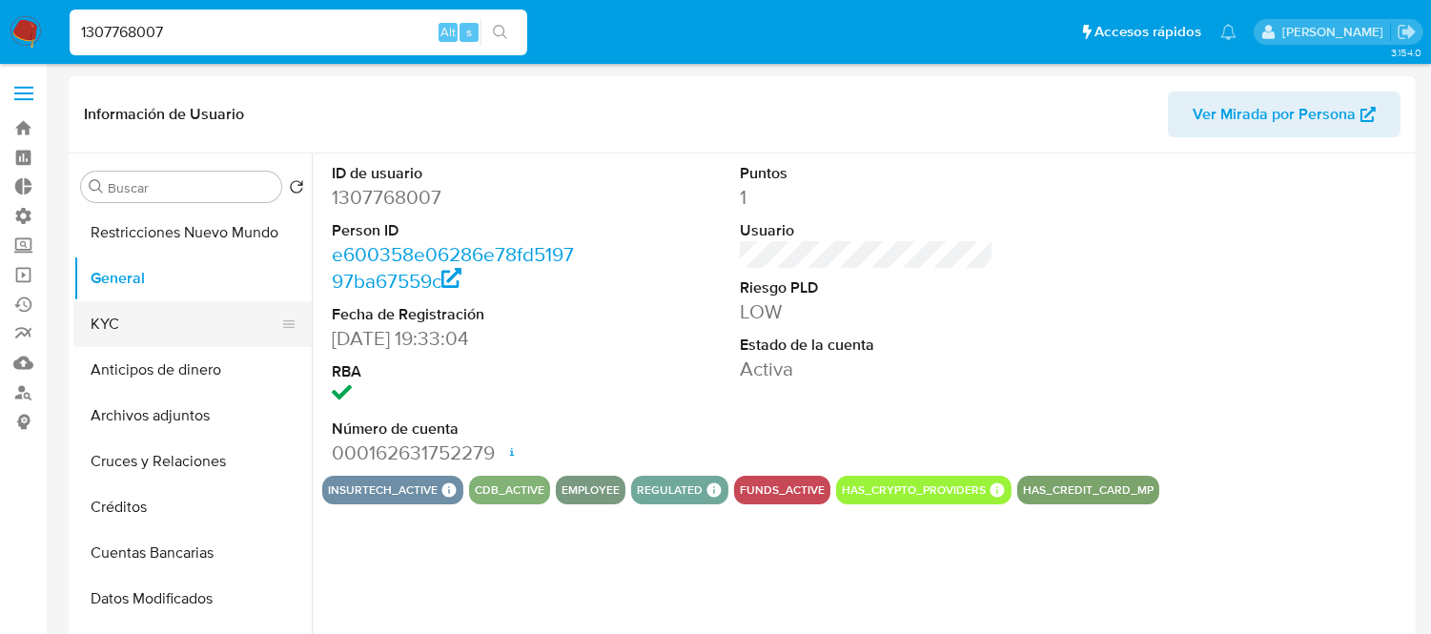
click at [130, 311] on button "KYC" at bounding box center [184, 324] width 223 height 46
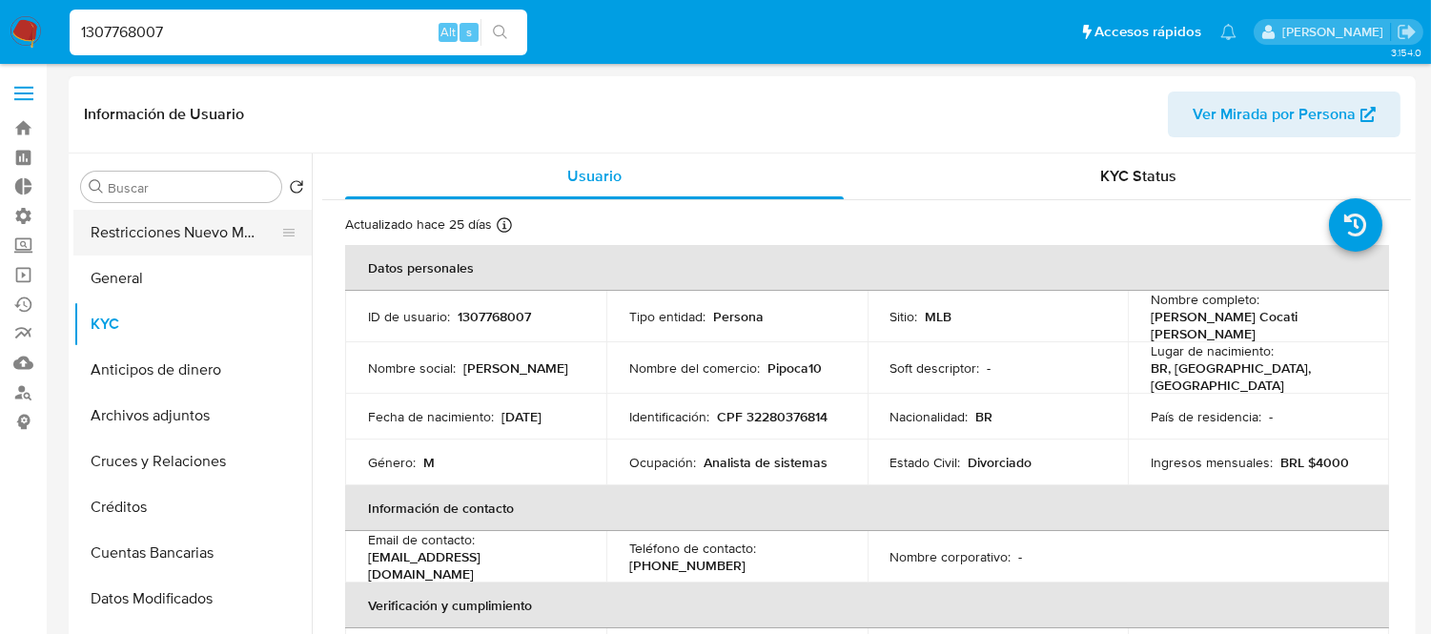
click at [146, 243] on button "Restricciones Nuevo Mundo" at bounding box center [184, 233] width 223 height 46
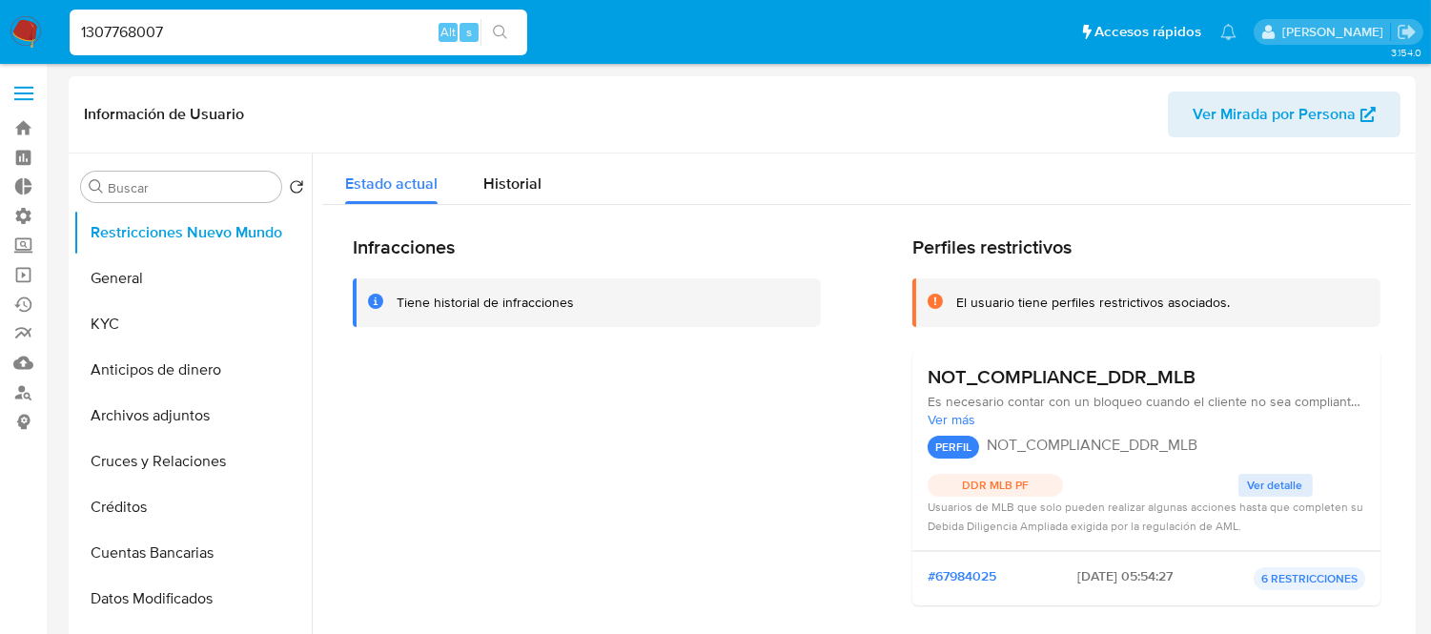
scroll to position [106, 0]
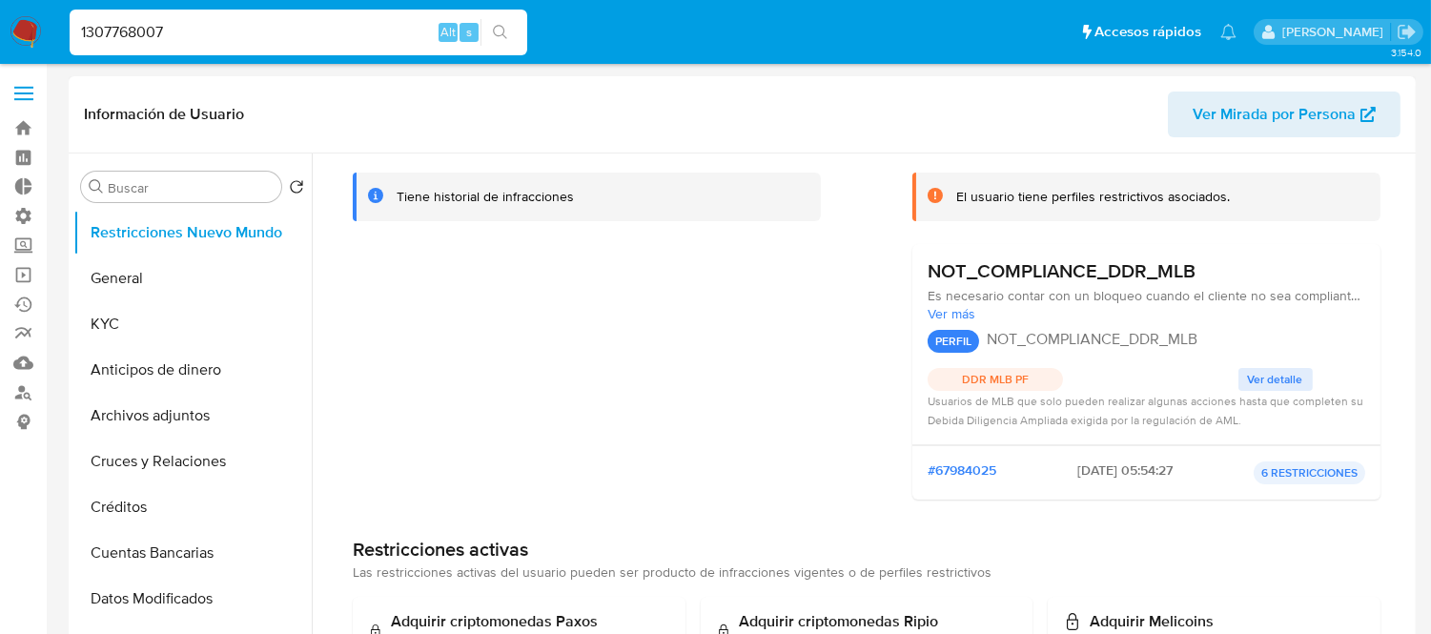
click at [1260, 373] on span "Ver detalle" at bounding box center [1275, 379] width 55 height 19
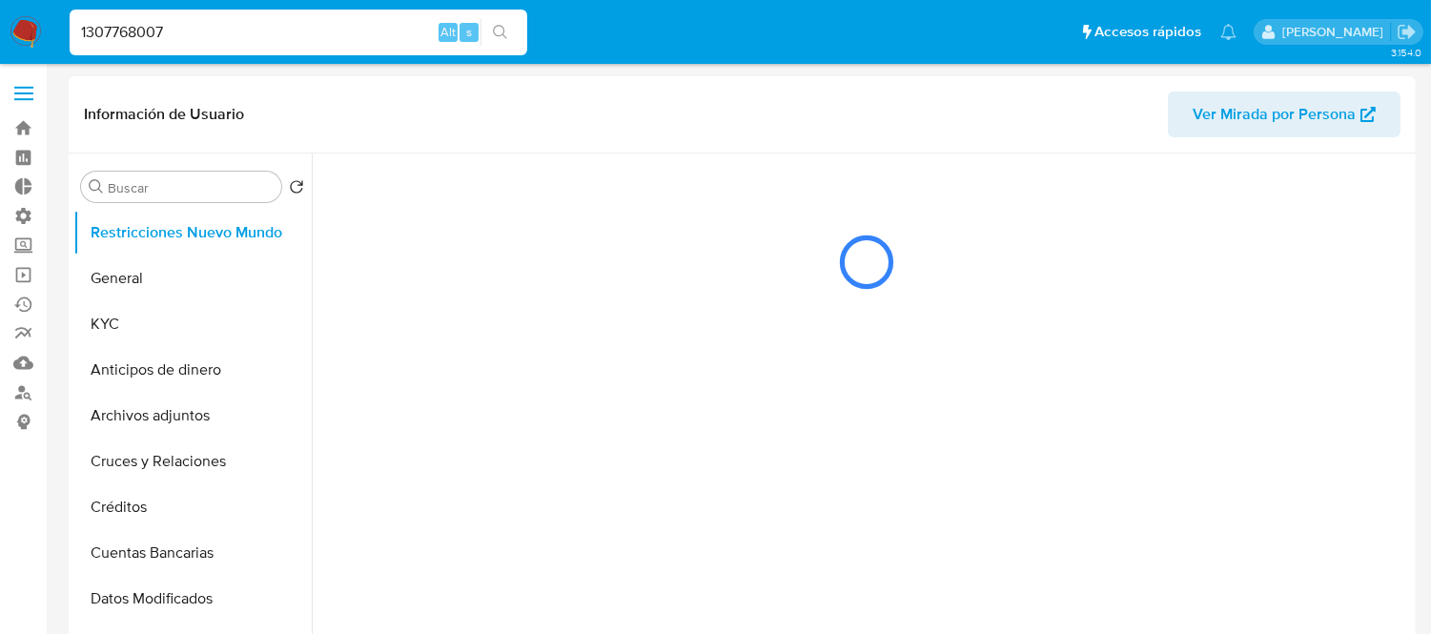
scroll to position [0, 0]
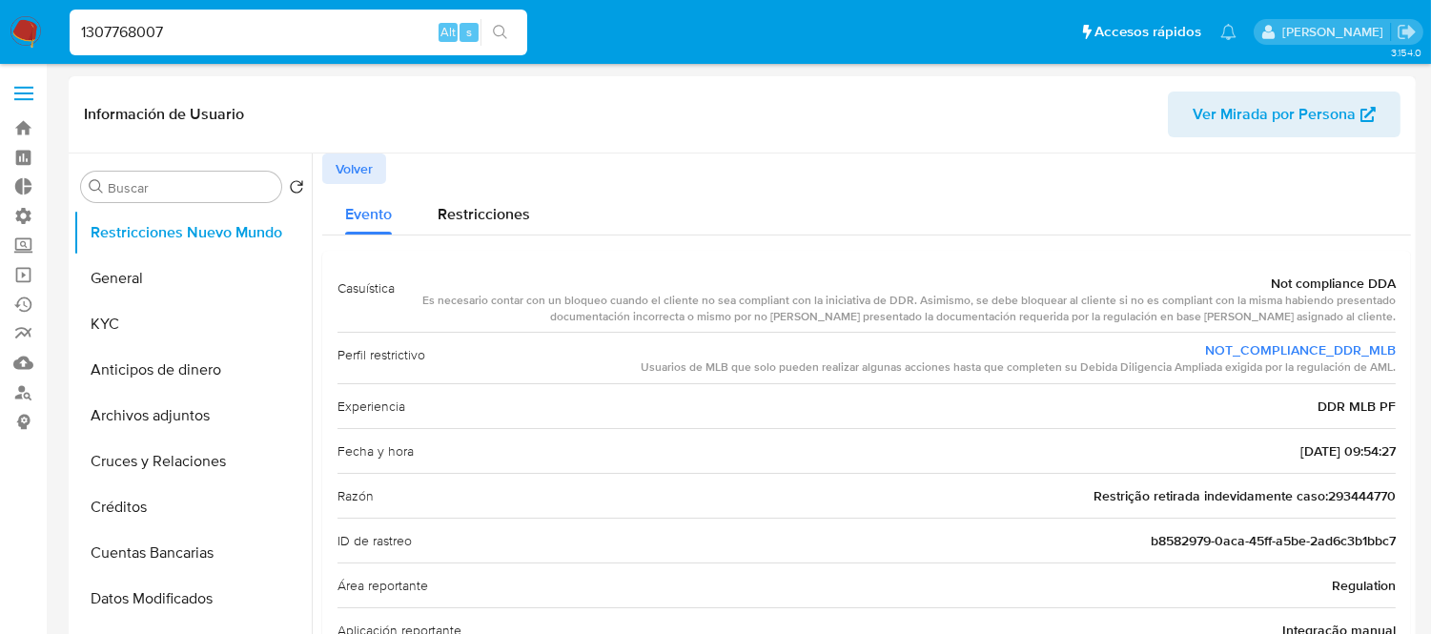
click at [362, 170] on span "Volver" at bounding box center [354, 168] width 37 height 27
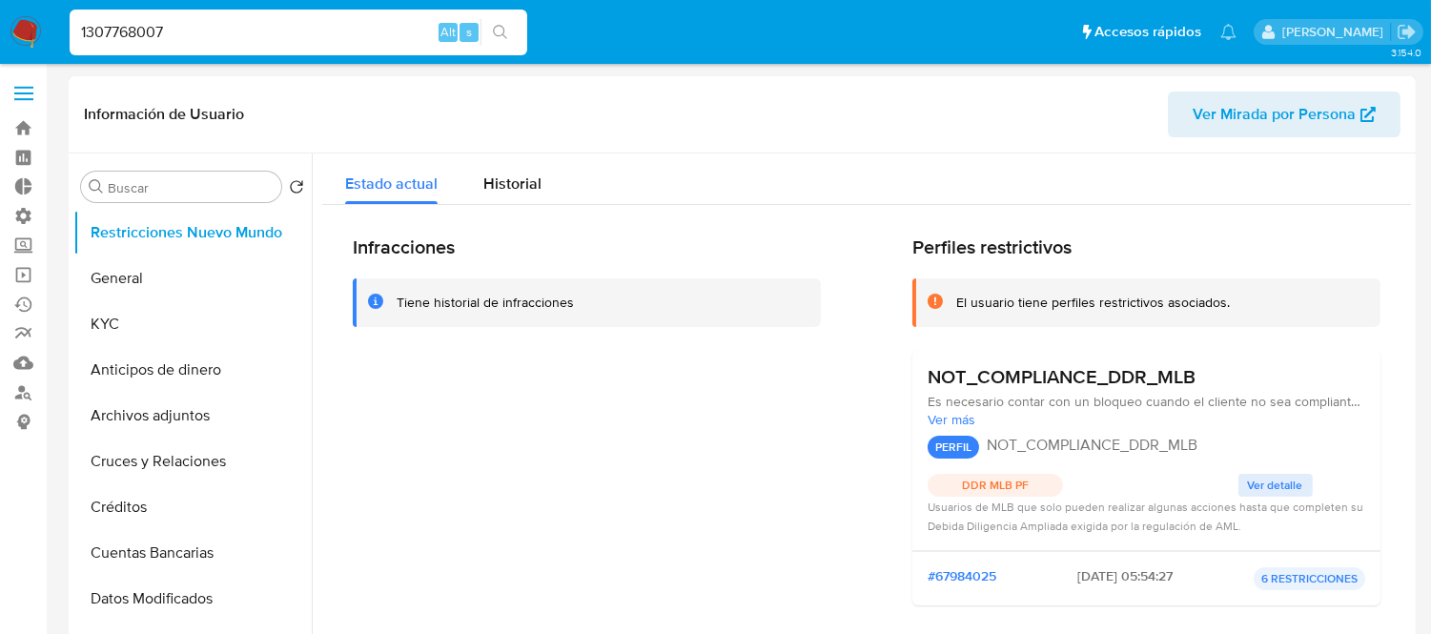
click at [232, 27] on input "1307768007" at bounding box center [299, 32] width 458 height 25
paste input "2357096374"
type input "2357096374"
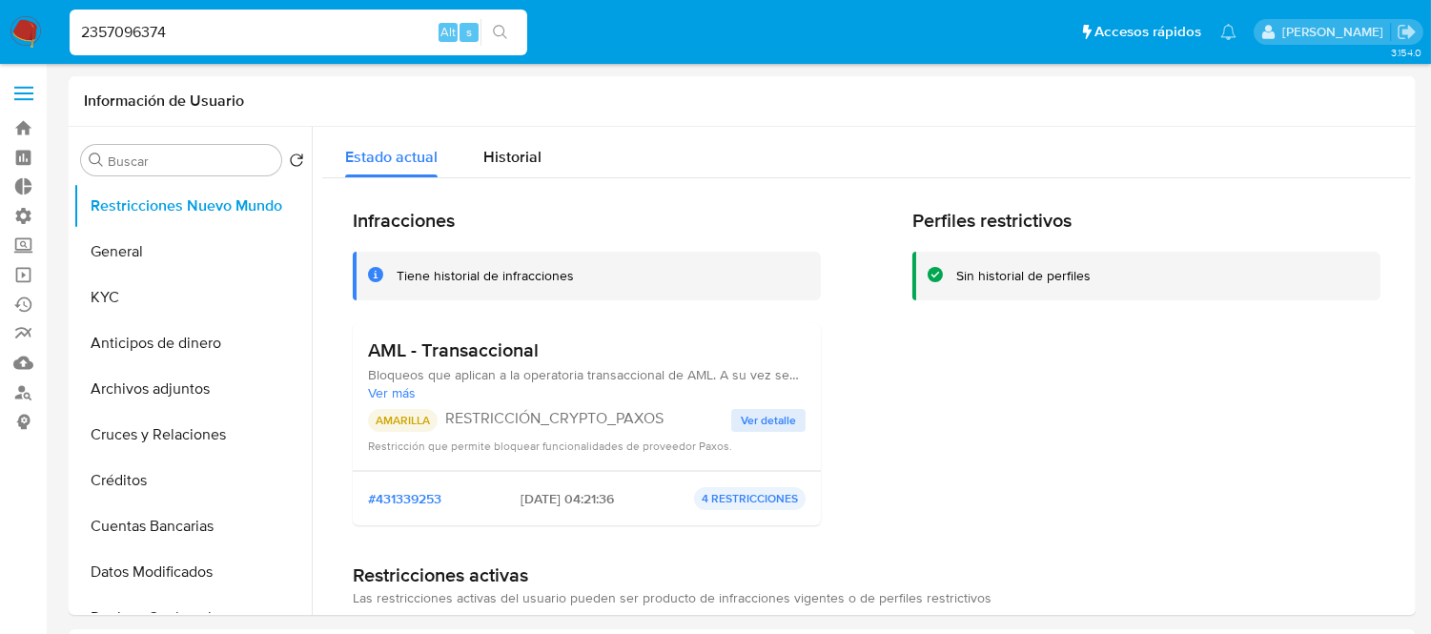
select select "10"
click at [192, 241] on button "General" at bounding box center [184, 252] width 223 height 46
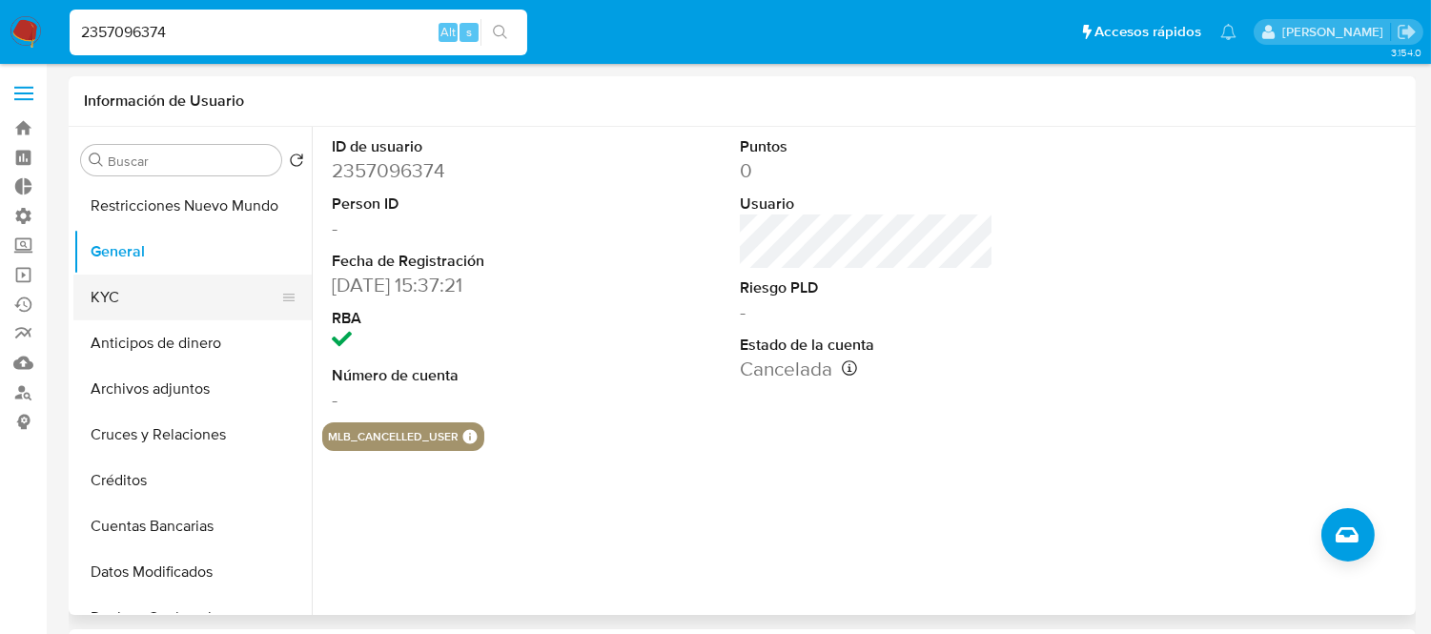
click at [125, 297] on button "KYC" at bounding box center [184, 298] width 223 height 46
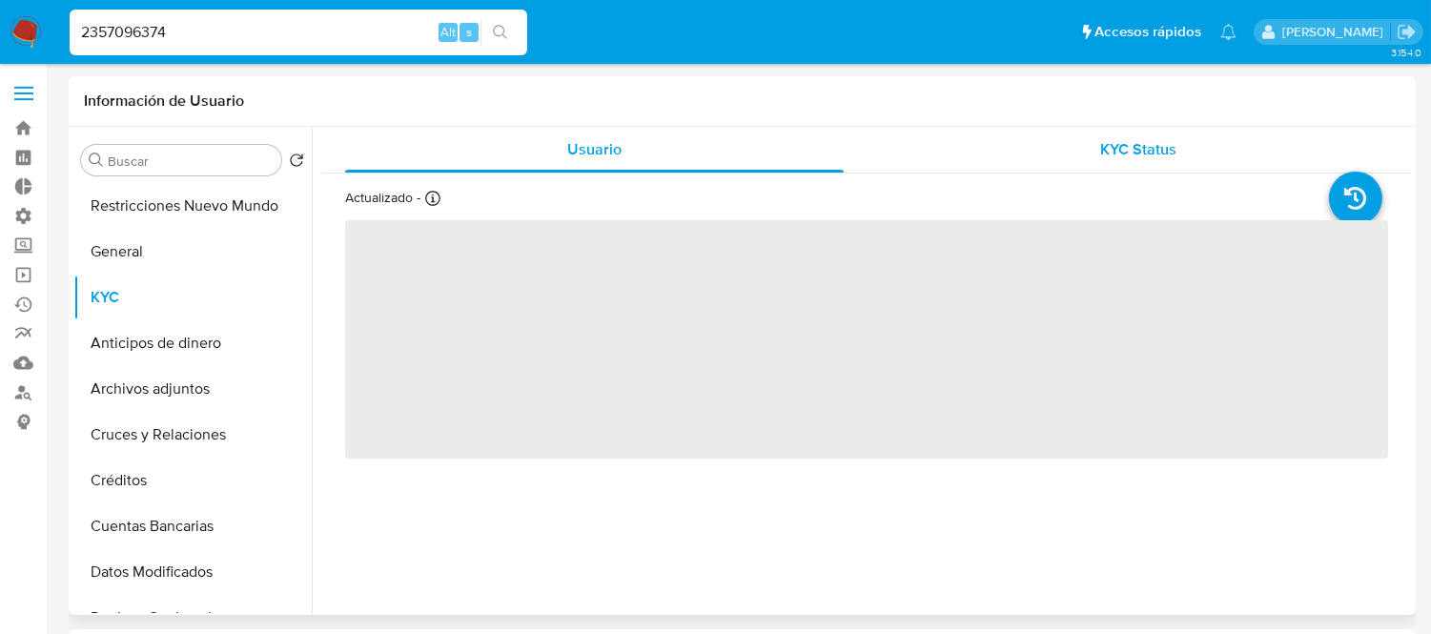
click at [1113, 147] on span "KYC Status" at bounding box center [1139, 149] width 76 height 22
